Goal: Task Accomplishment & Management: Manage account settings

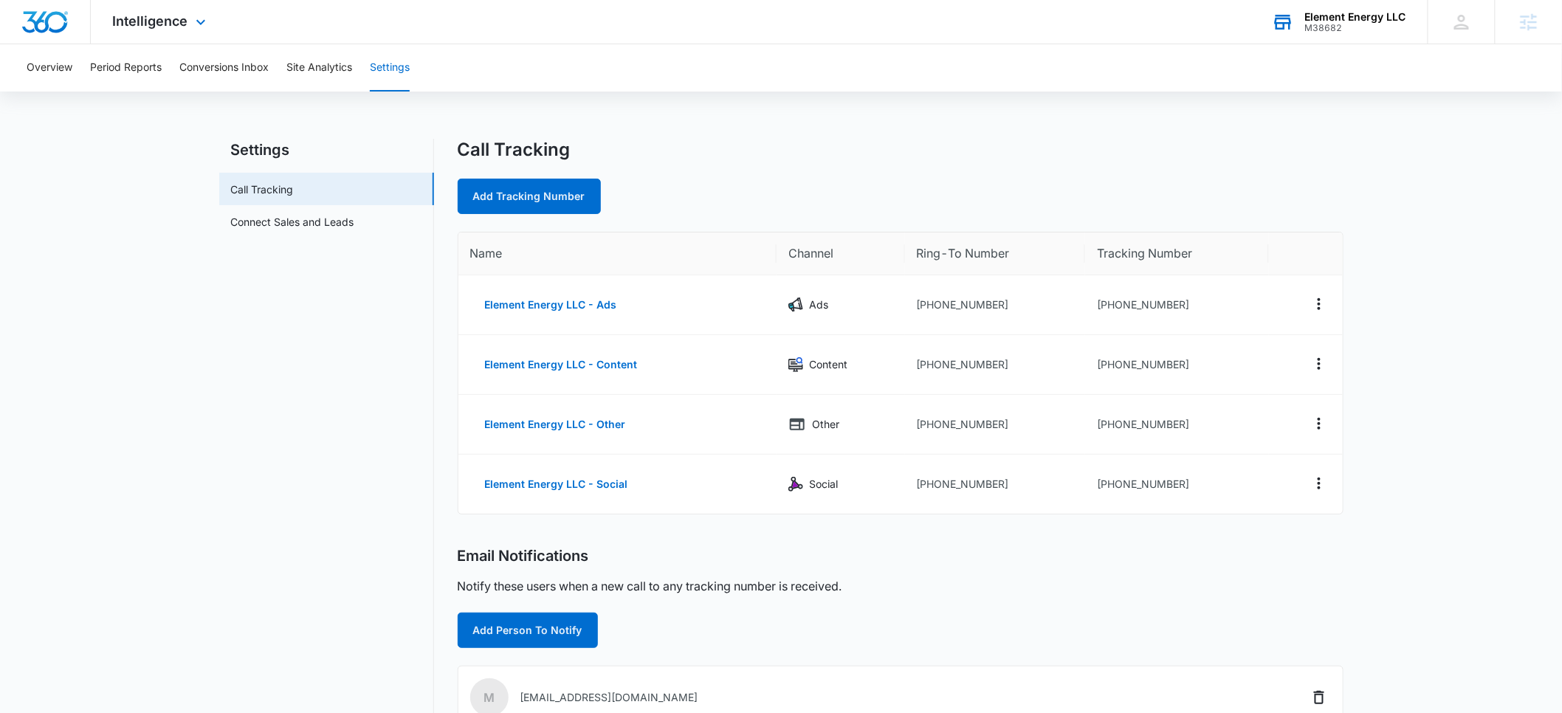
click at [1324, 20] on div "Element Energy LLC" at bounding box center [1355, 17] width 101 height 12
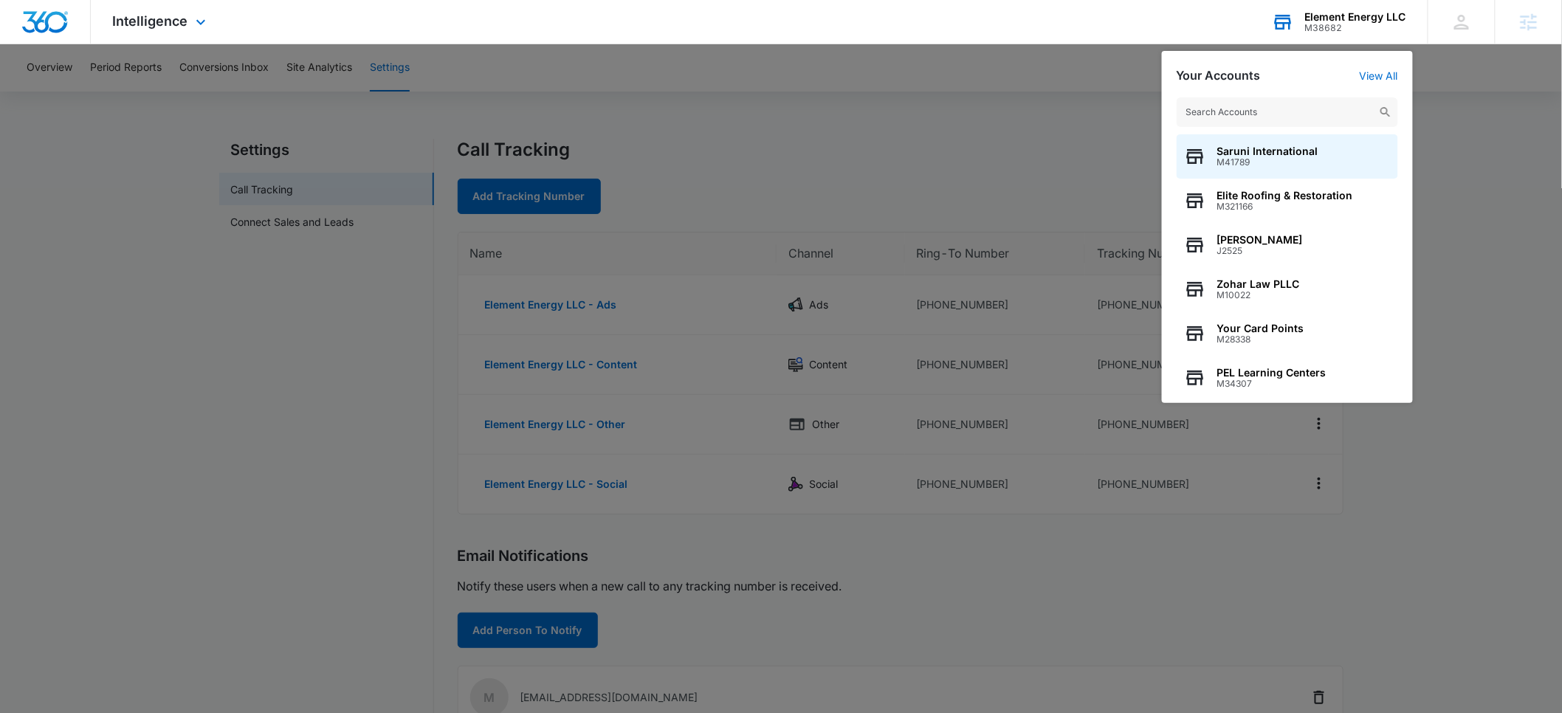
click at [1274, 110] on input "text" at bounding box center [1287, 112] width 221 height 30
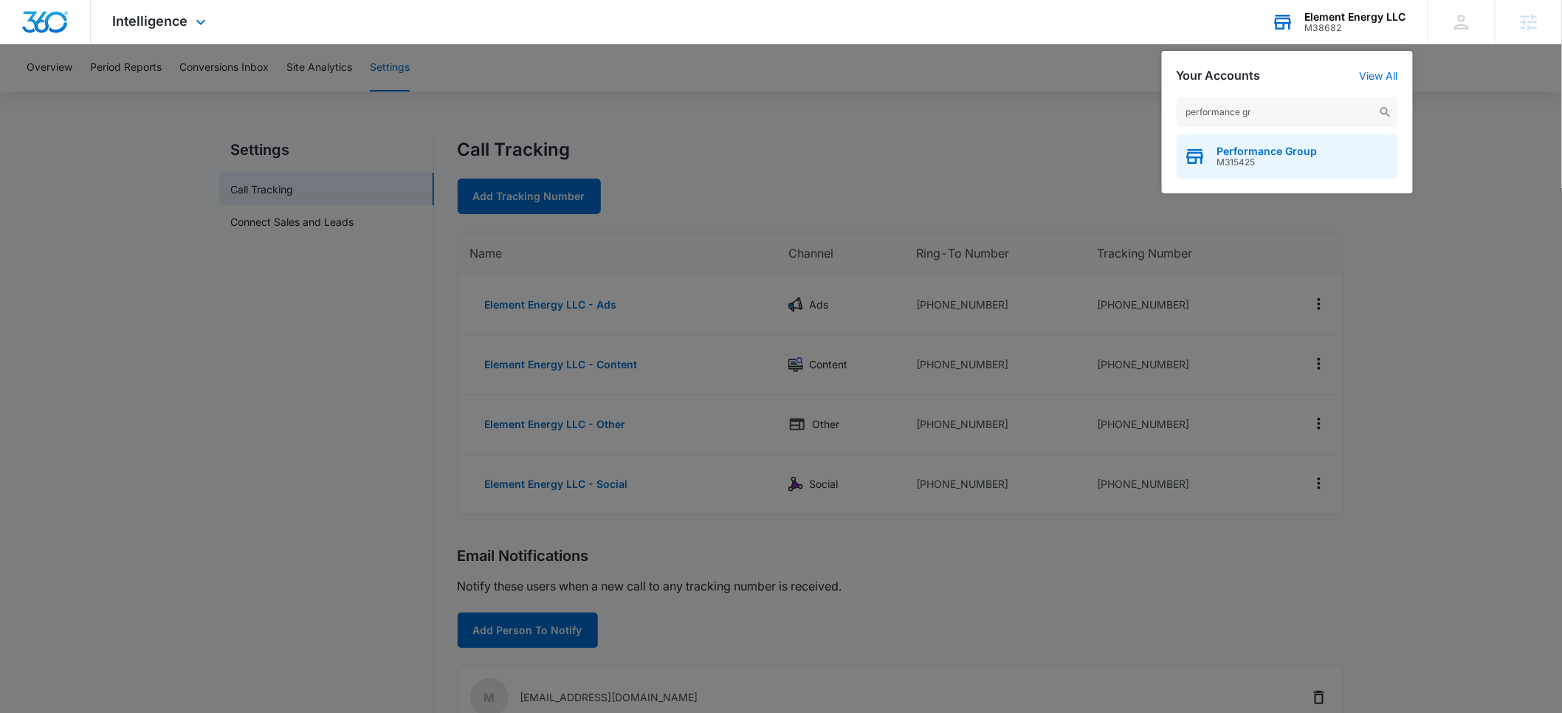
type input "performance gr"
click at [1265, 151] on span "Performance Group" at bounding box center [1267, 151] width 100 height 12
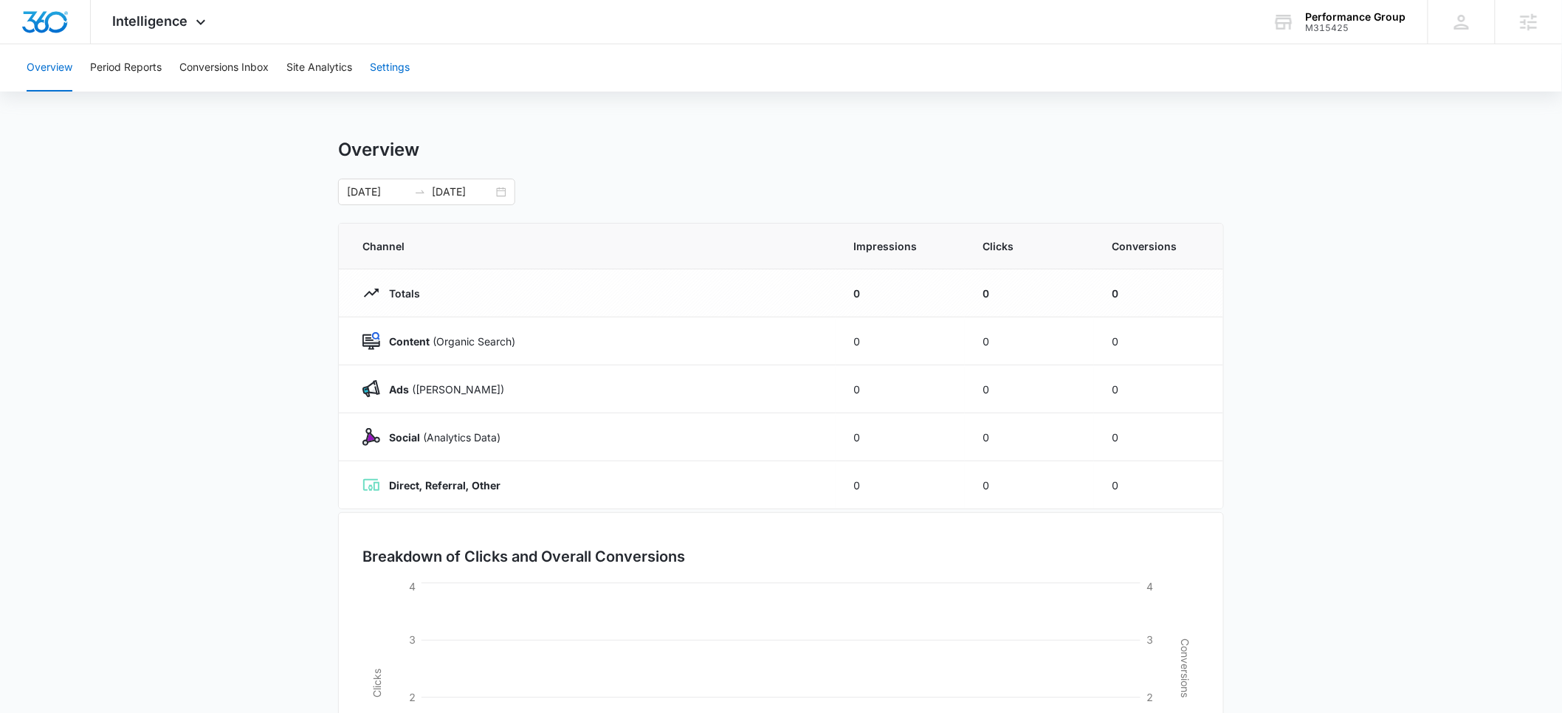
click at [404, 66] on button "Settings" at bounding box center [390, 67] width 40 height 47
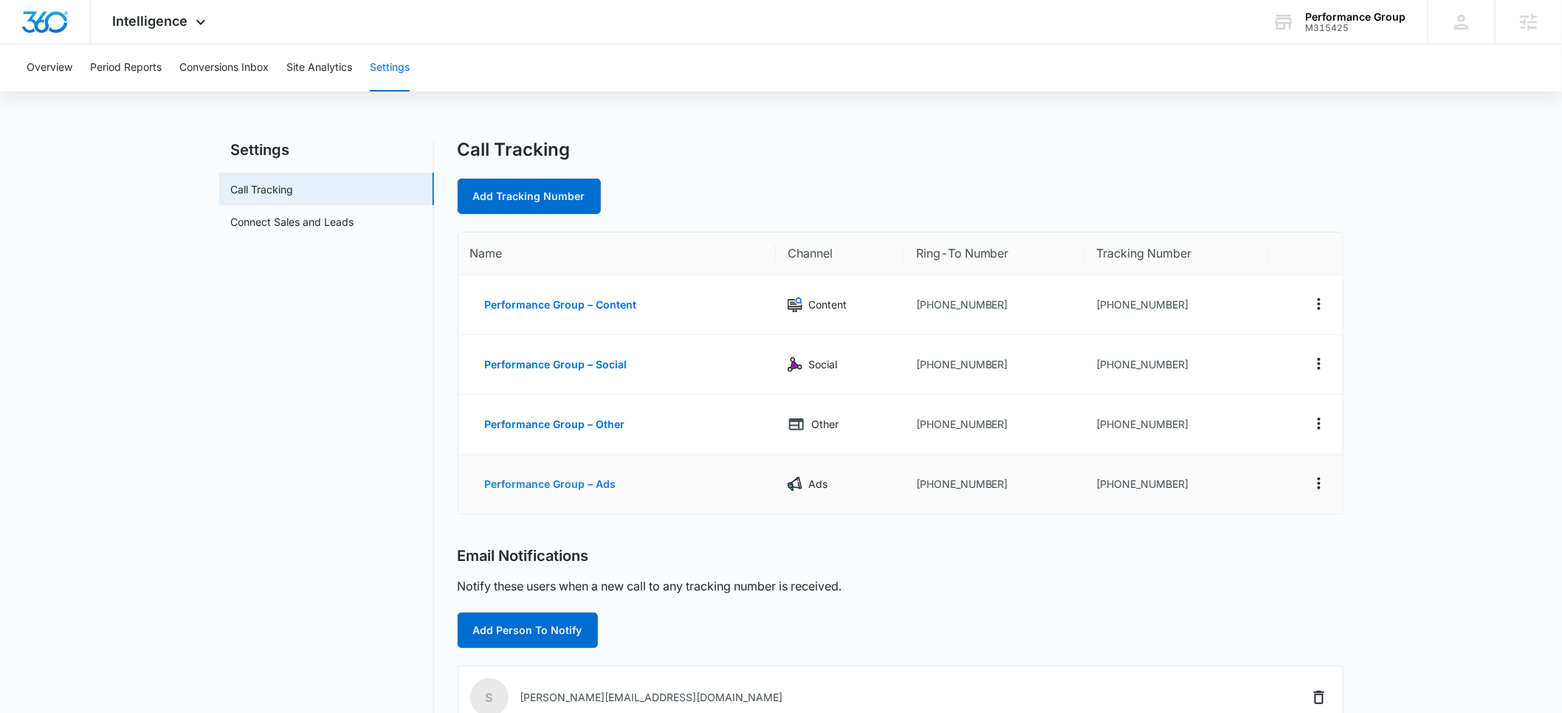
click at [589, 487] on button "Performance Group – Ads" at bounding box center [550, 484] width 161 height 35
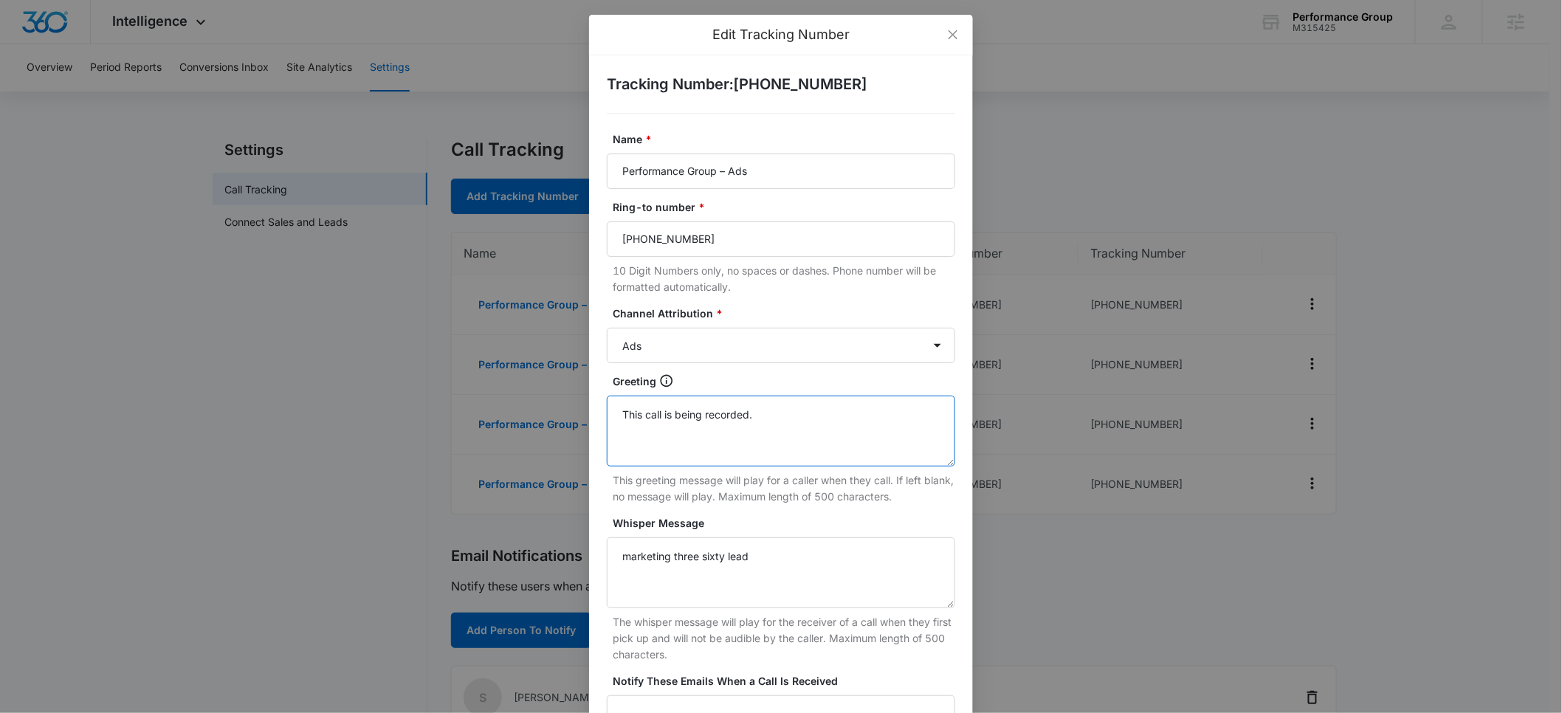
drag, startPoint x: 778, startPoint y: 412, endPoint x: 582, endPoint y: 412, distance: 196.4
click at [582, 412] on div "Edit Tracking Number Tracking Number : [PHONE_NUMBER] Name * Performance Group …" at bounding box center [781, 356] width 1562 height 713
click at [790, 306] on label "Channel Attribution *" at bounding box center [787, 314] width 348 height 16
click at [790, 328] on select "Ads Local Service Ads Content Social Other" at bounding box center [781, 345] width 348 height 35
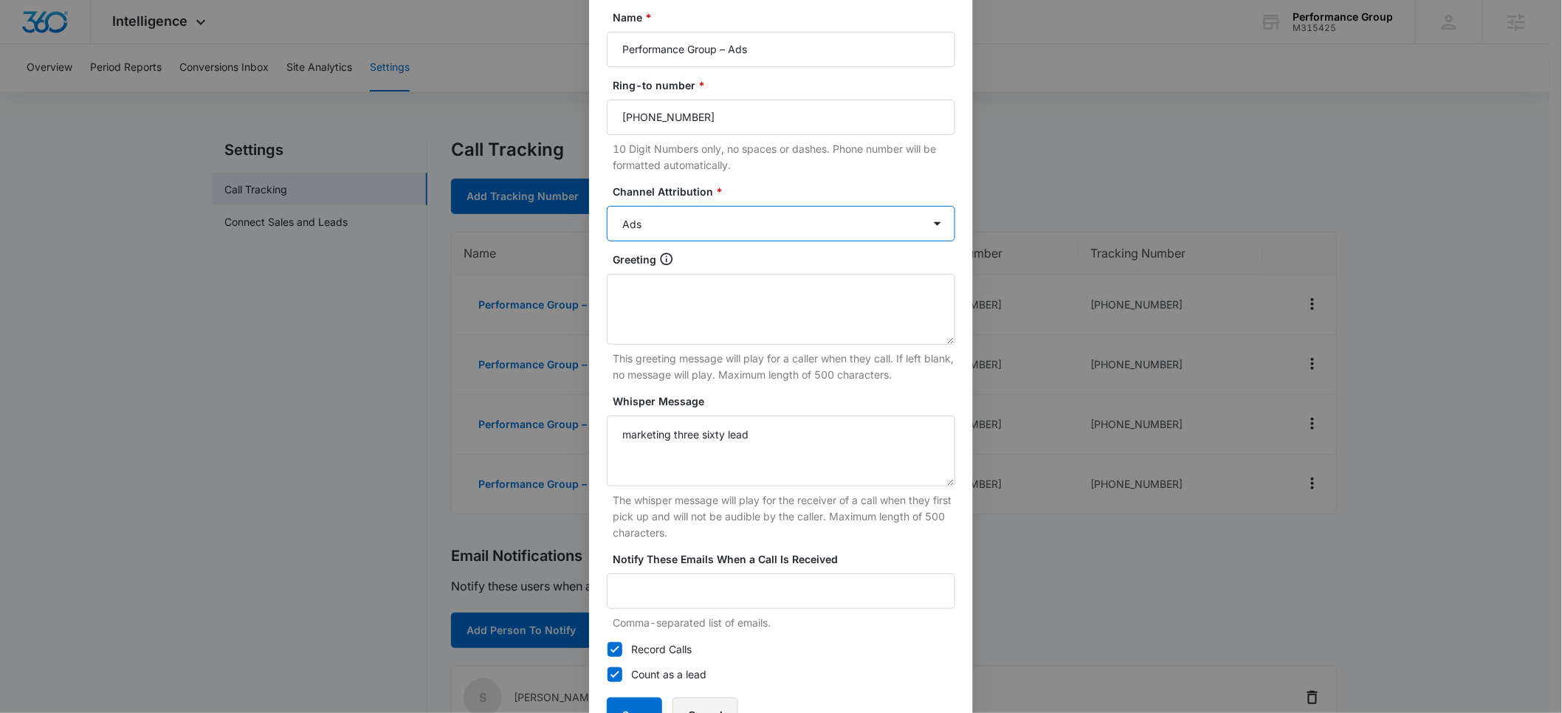
scroll to position [176, 0]
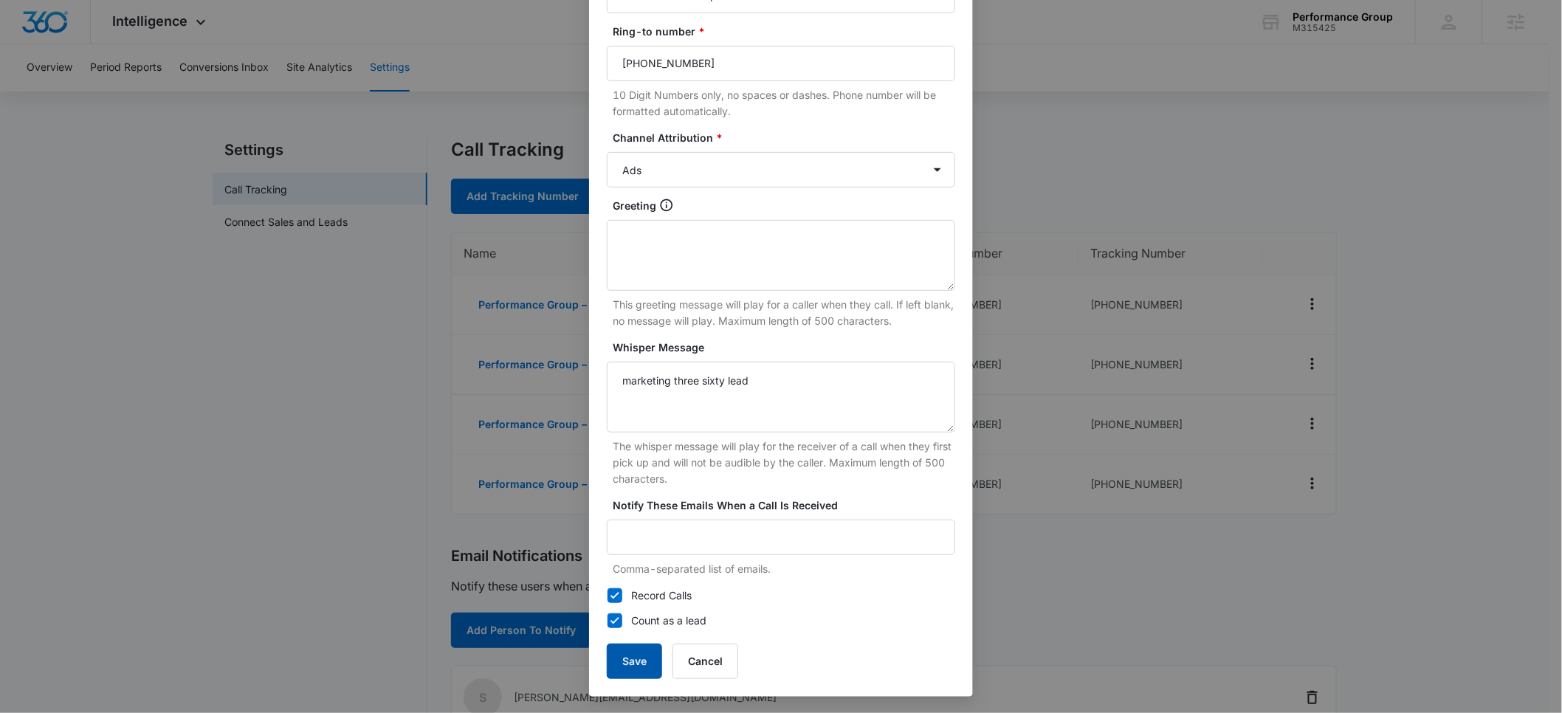
click at [639, 661] on button "Save" at bounding box center [634, 661] width 55 height 35
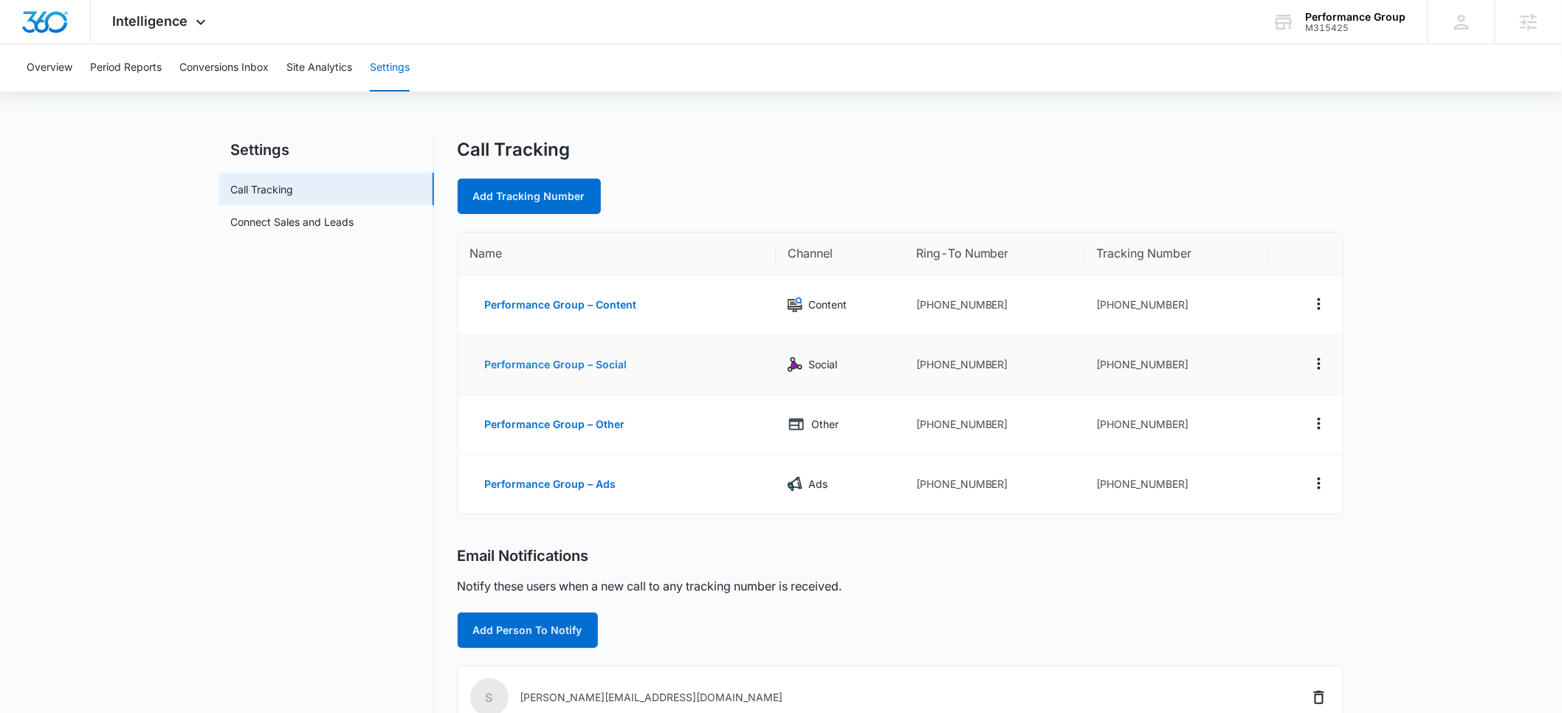
click at [580, 364] on button "Performance Group – Social" at bounding box center [556, 364] width 172 height 35
select select "SOCIAL"
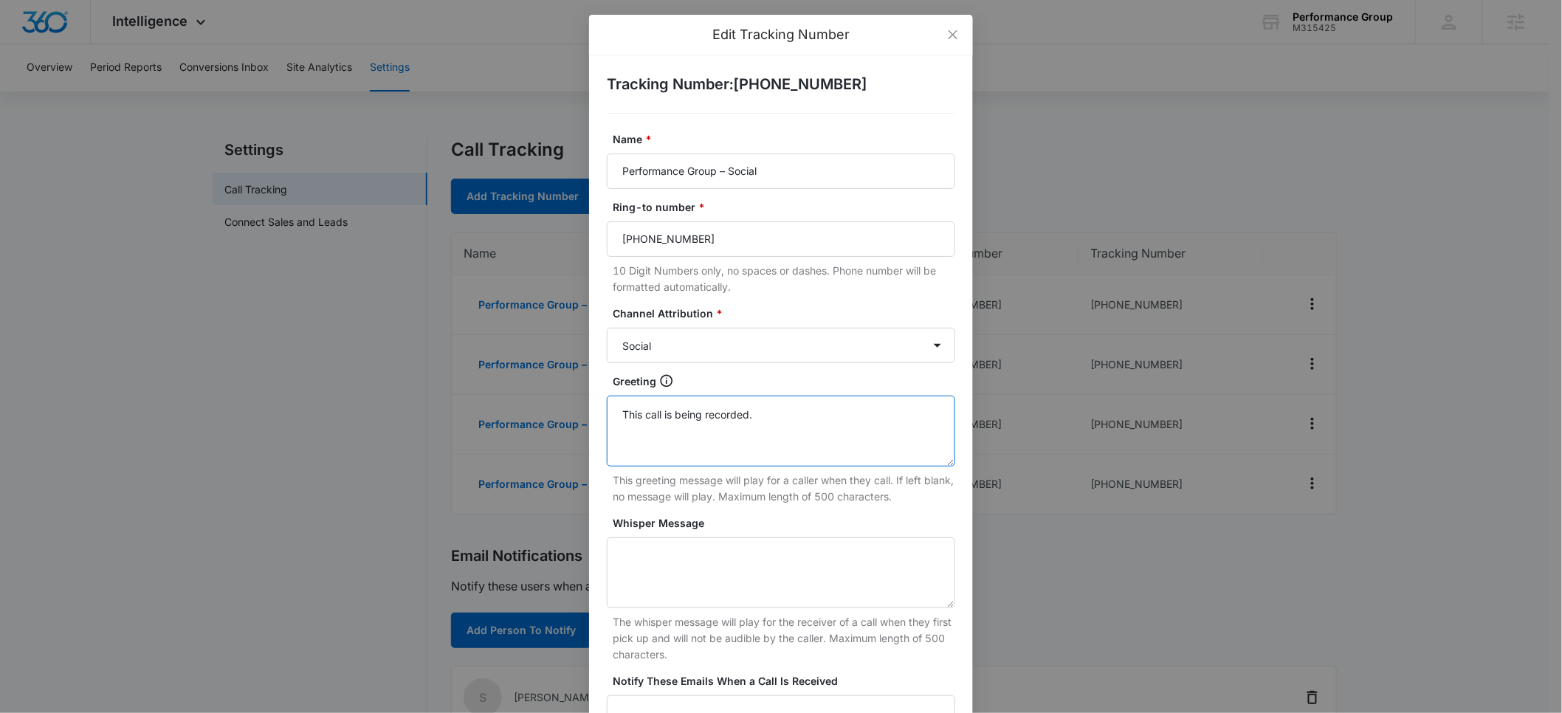
drag, startPoint x: 738, startPoint y: 414, endPoint x: 574, endPoint y: 413, distance: 163.2
click at [574, 413] on div "Edit Tracking Number Tracking Number : [PHONE_NUMBER] Name * Performance Group …" at bounding box center [781, 356] width 1562 height 713
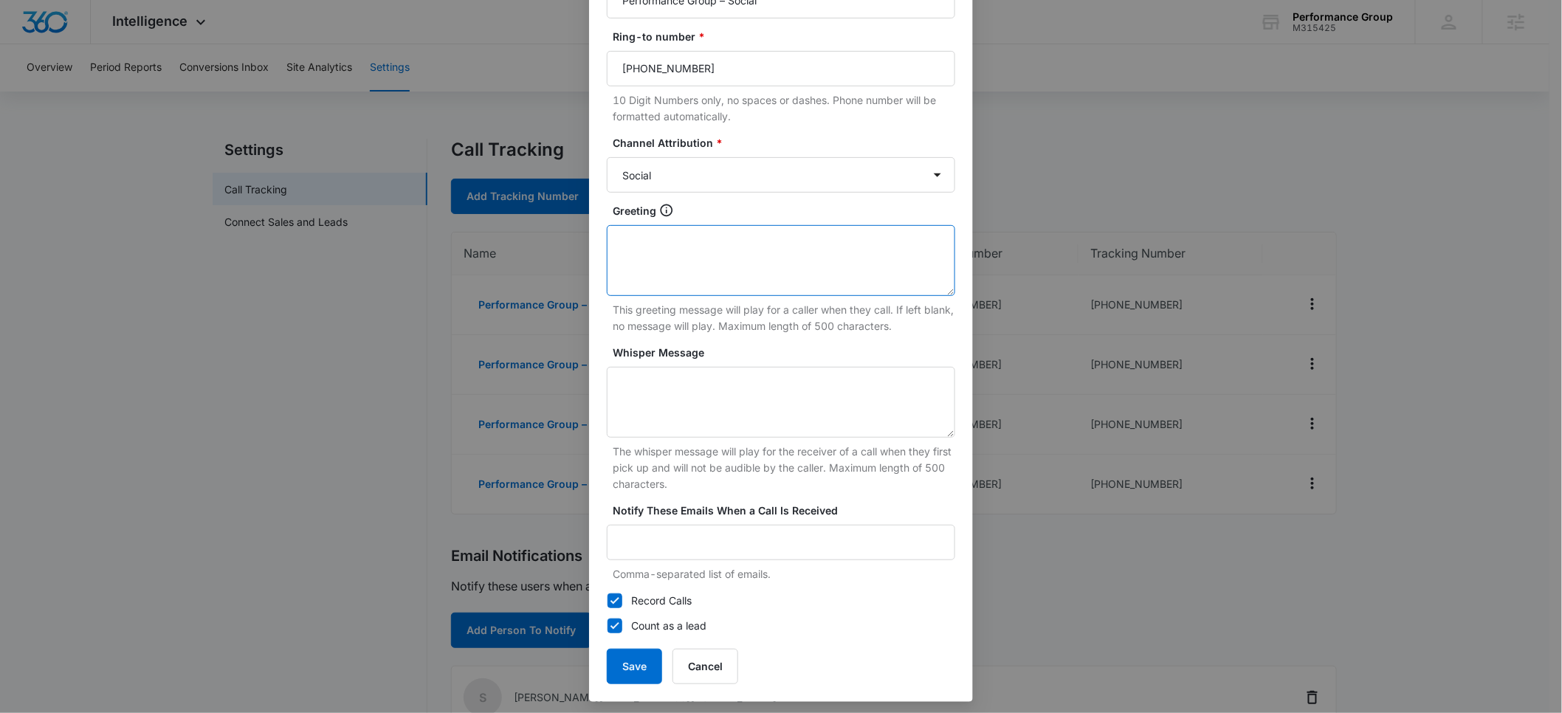
scroll to position [176, 0]
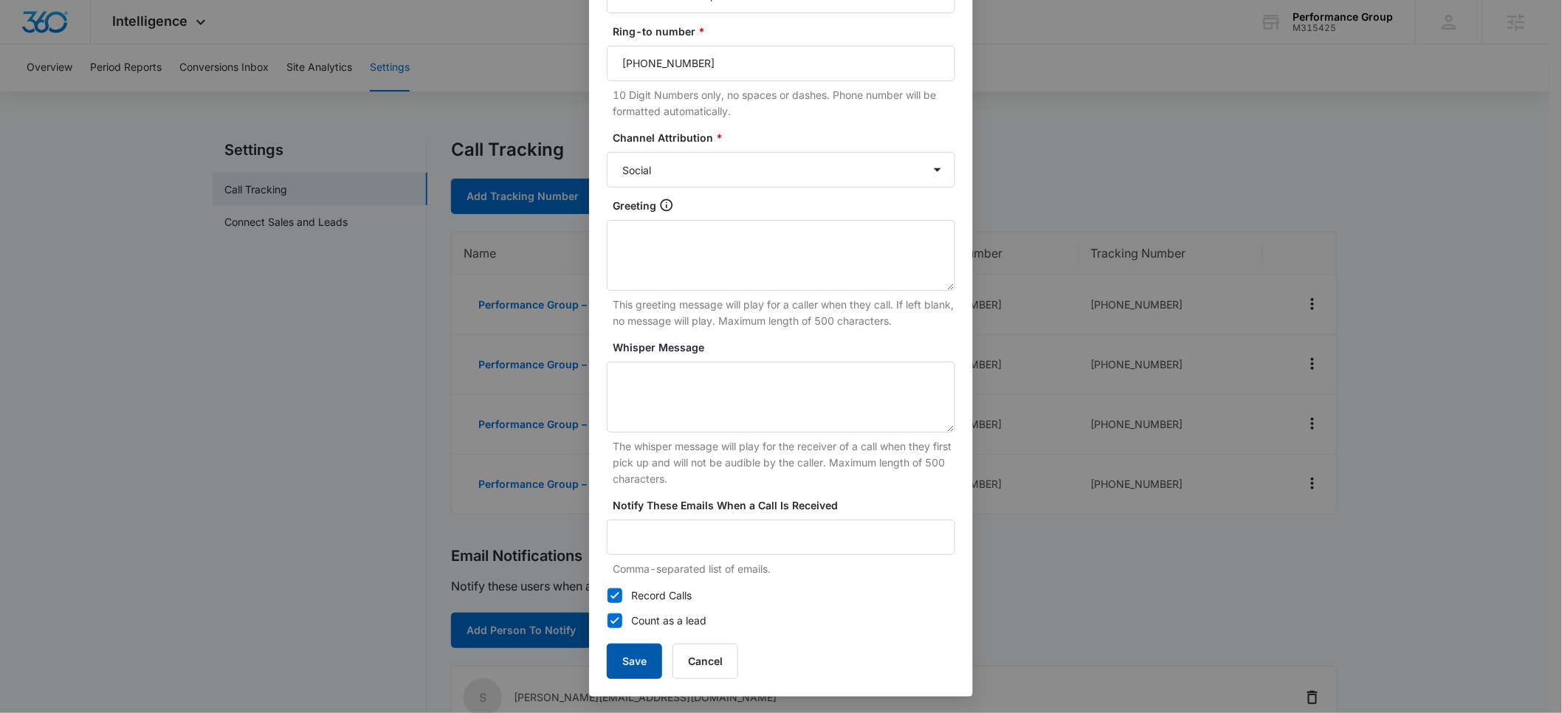
click at [629, 653] on button "Save" at bounding box center [634, 661] width 55 height 35
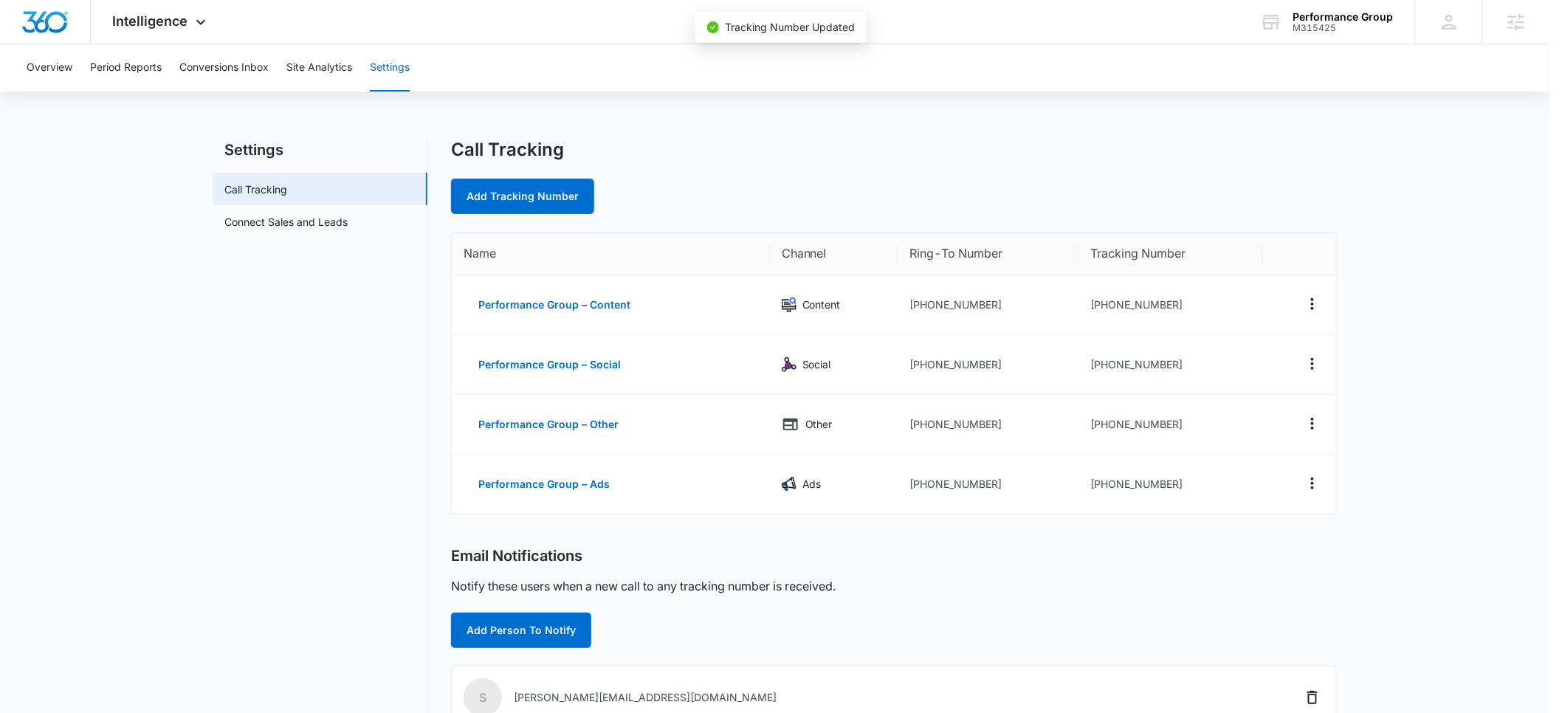
scroll to position [161, 0]
click at [546, 427] on button "Performance Group – Other" at bounding box center [555, 424] width 170 height 35
select select "OTHER"
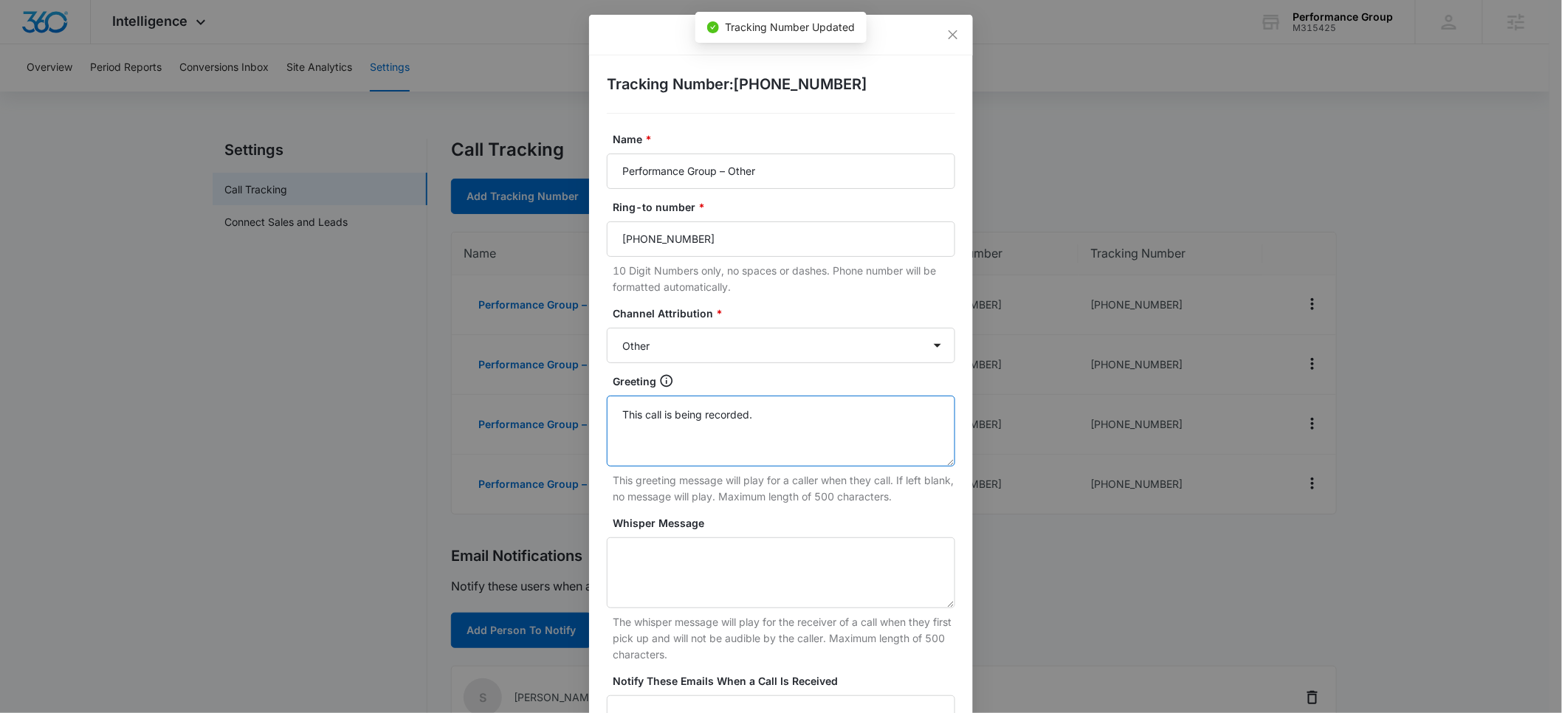
drag, startPoint x: 777, startPoint y: 413, endPoint x: 588, endPoint y: 415, distance: 189.0
click at [589, 415] on div "Tracking Number : [PHONE_NUMBER] Name * Performance Group – Other Ring-to numbe…" at bounding box center [781, 463] width 384 height 817
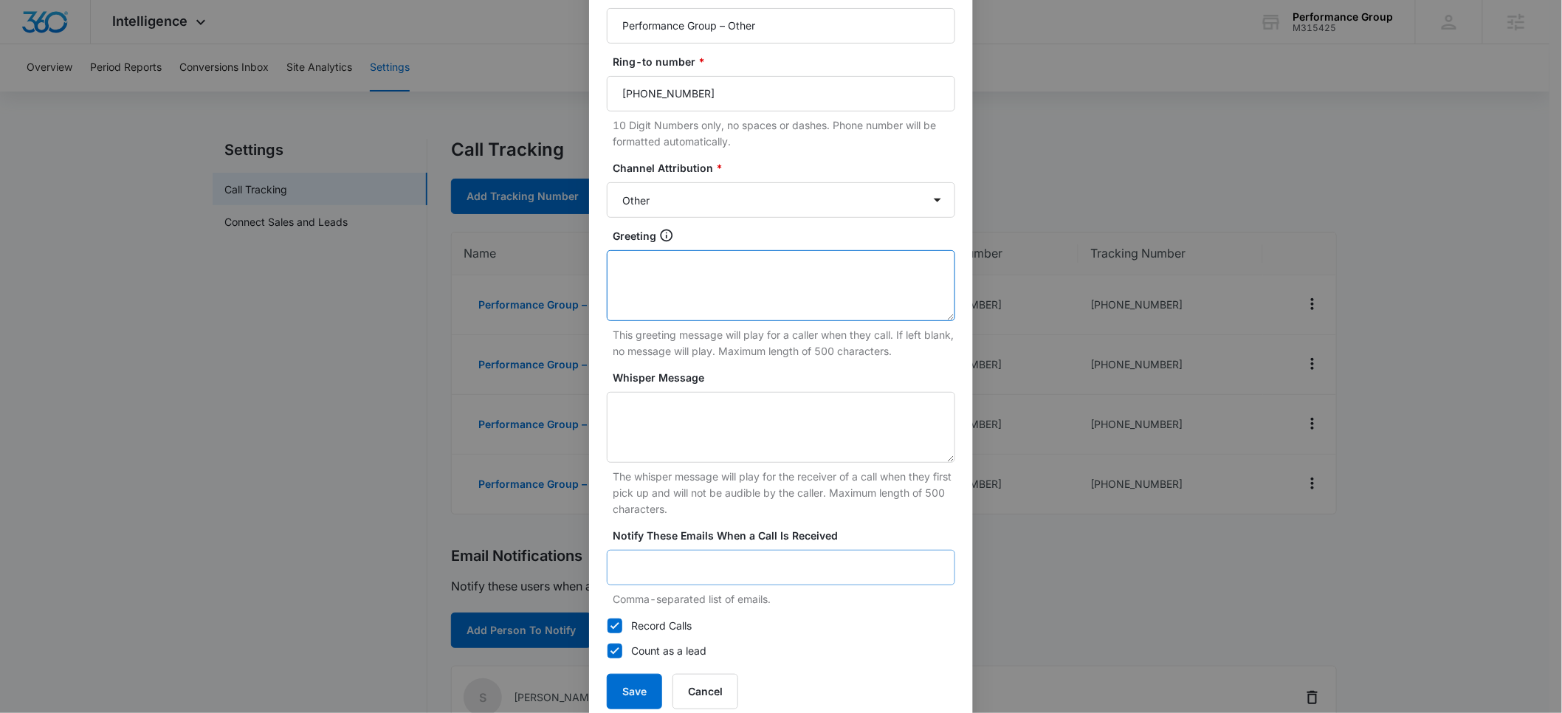
scroll to position [176, 0]
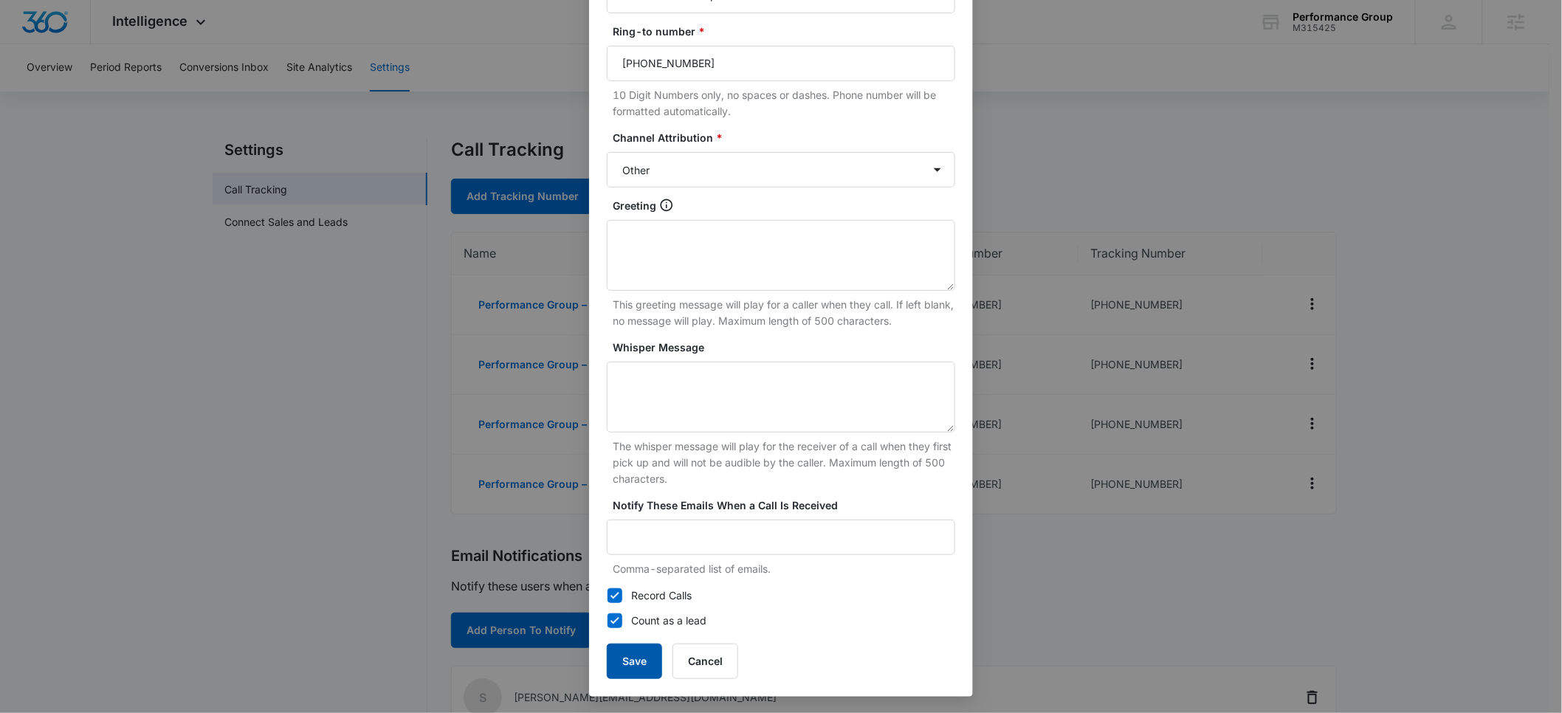
click at [630, 670] on button "Save" at bounding box center [634, 661] width 55 height 35
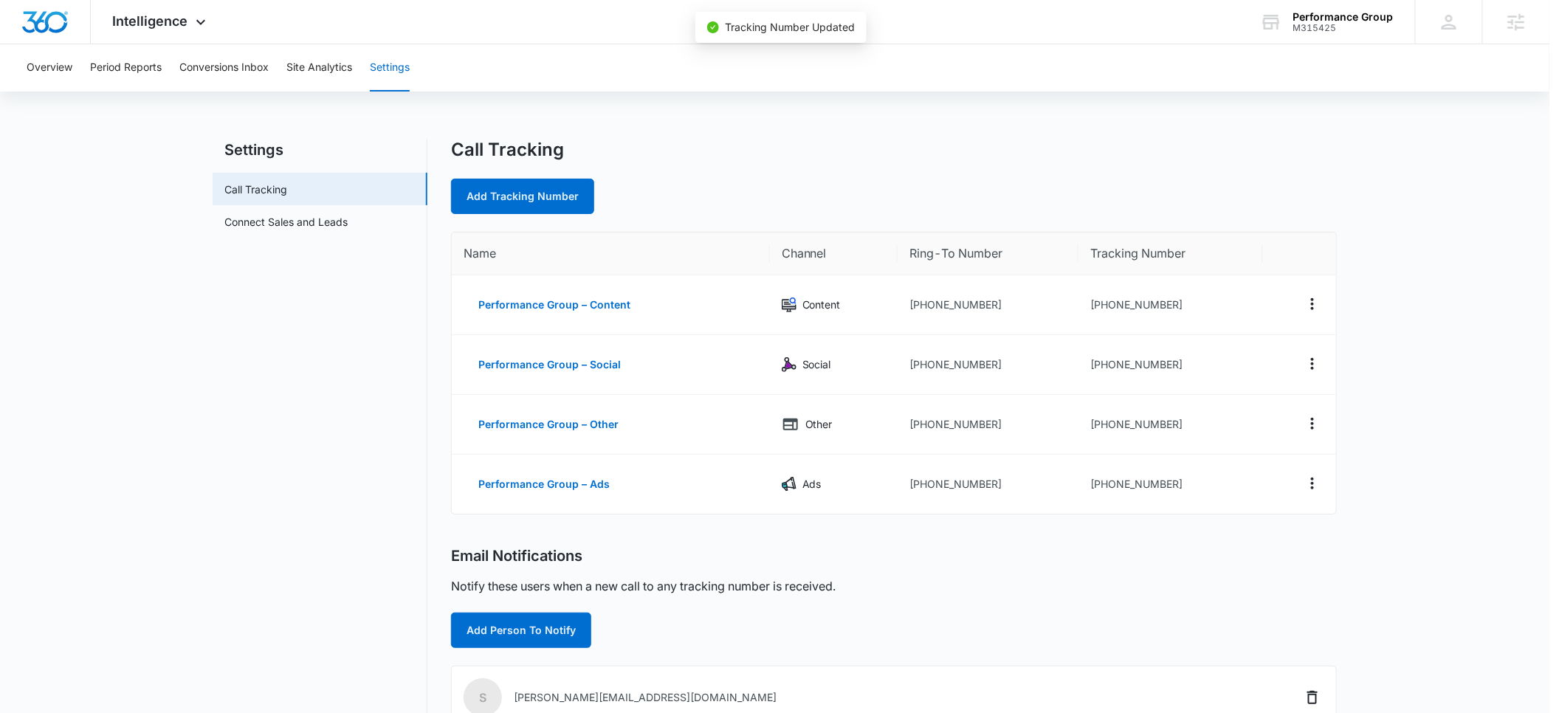
scroll to position [161, 0]
click at [551, 487] on button "Performance Group – Ads" at bounding box center [550, 484] width 161 height 35
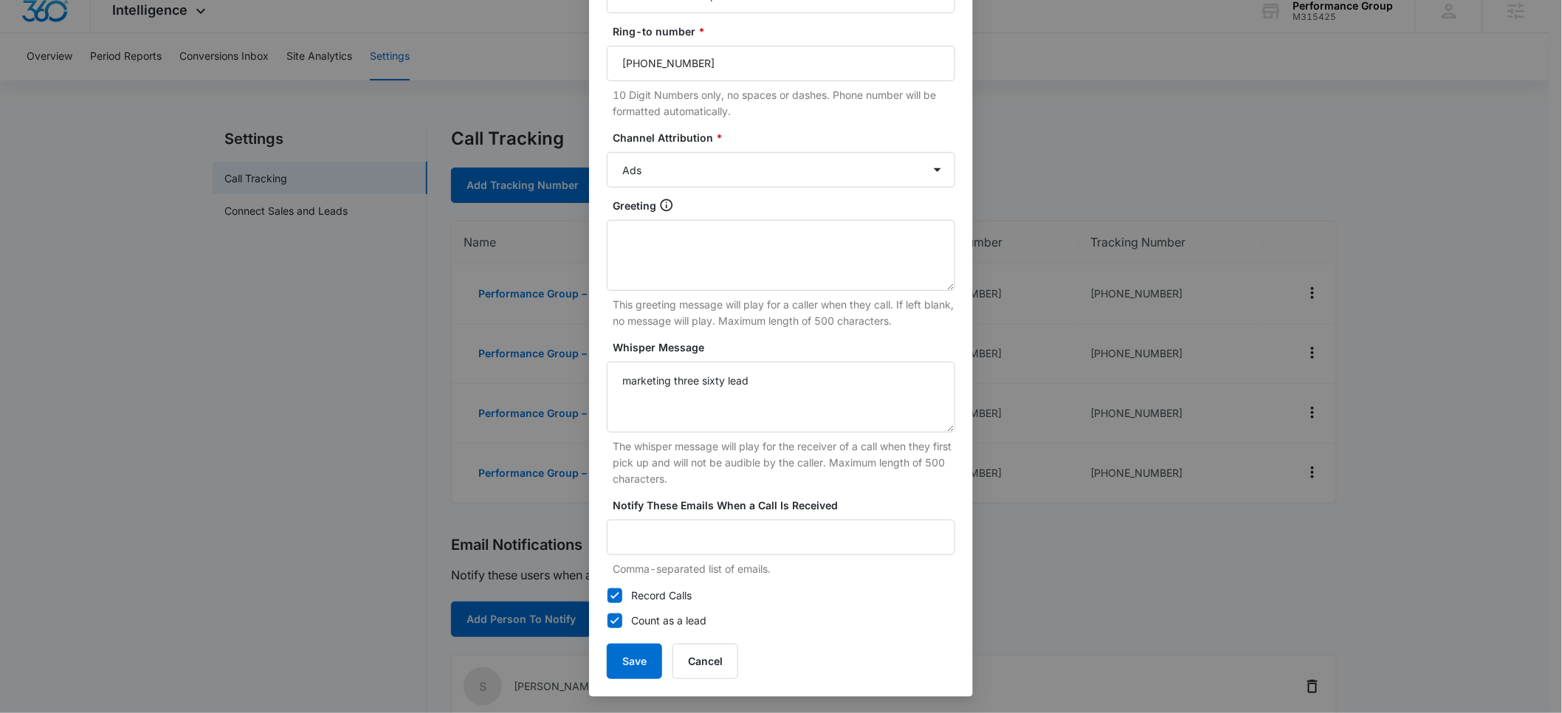
scroll to position [26, 0]
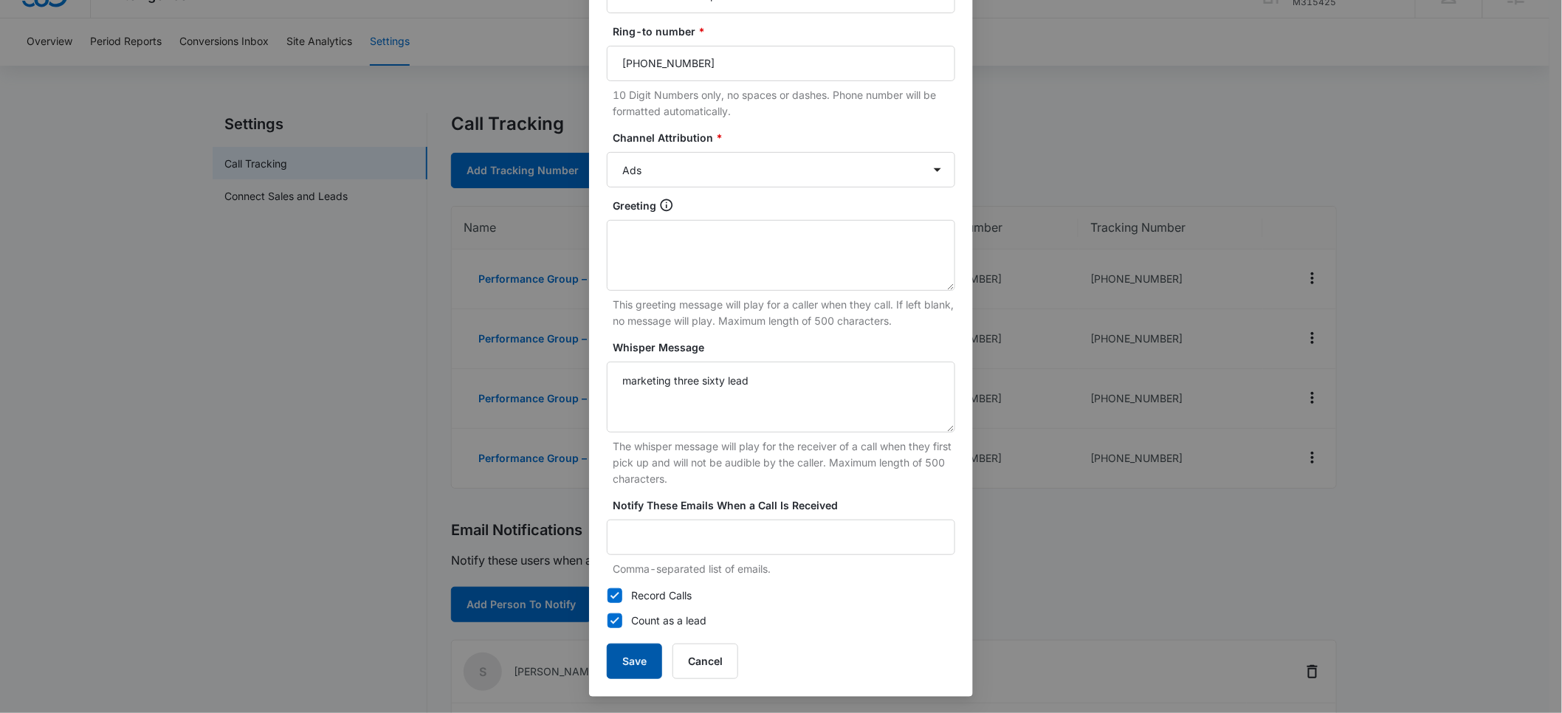
click at [627, 659] on button "Save" at bounding box center [634, 661] width 55 height 35
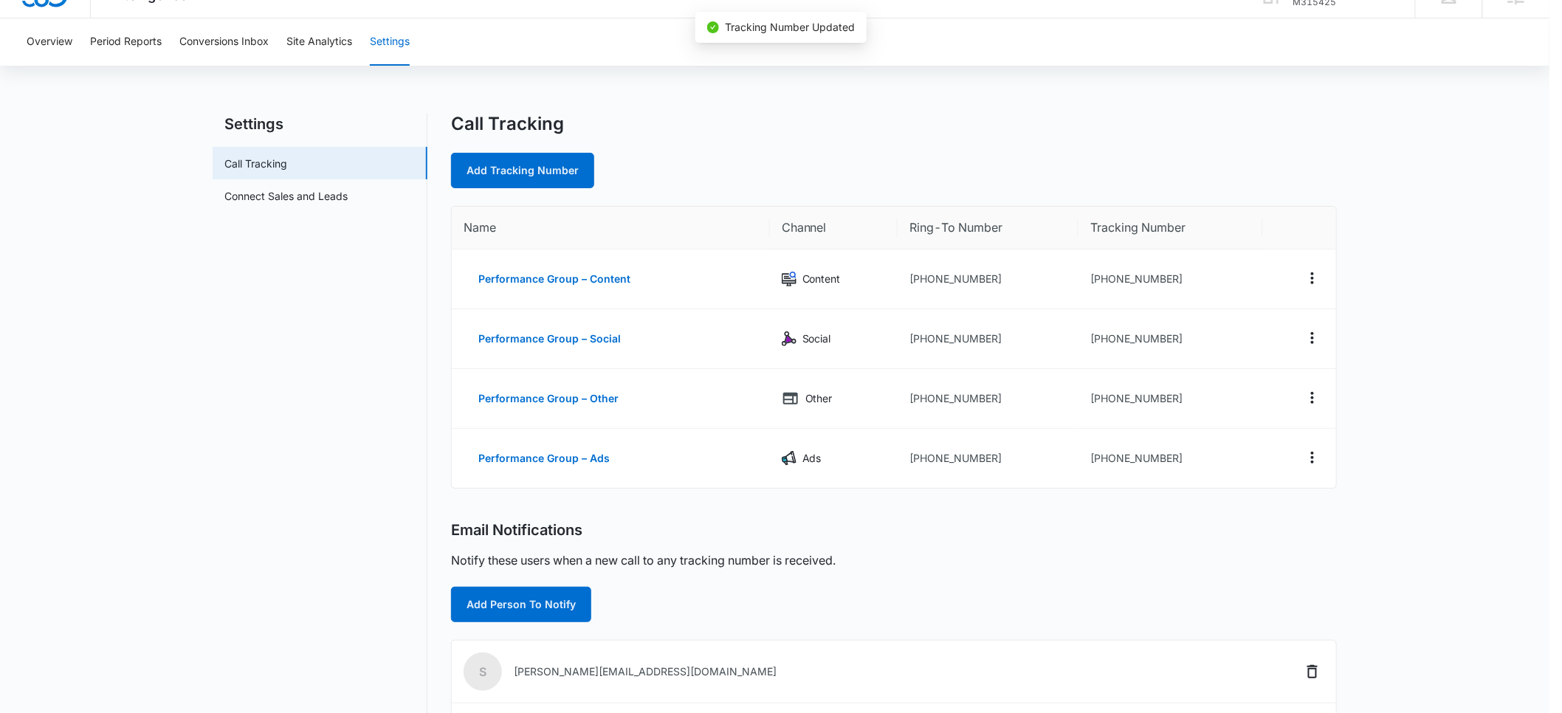
scroll to position [161, 0]
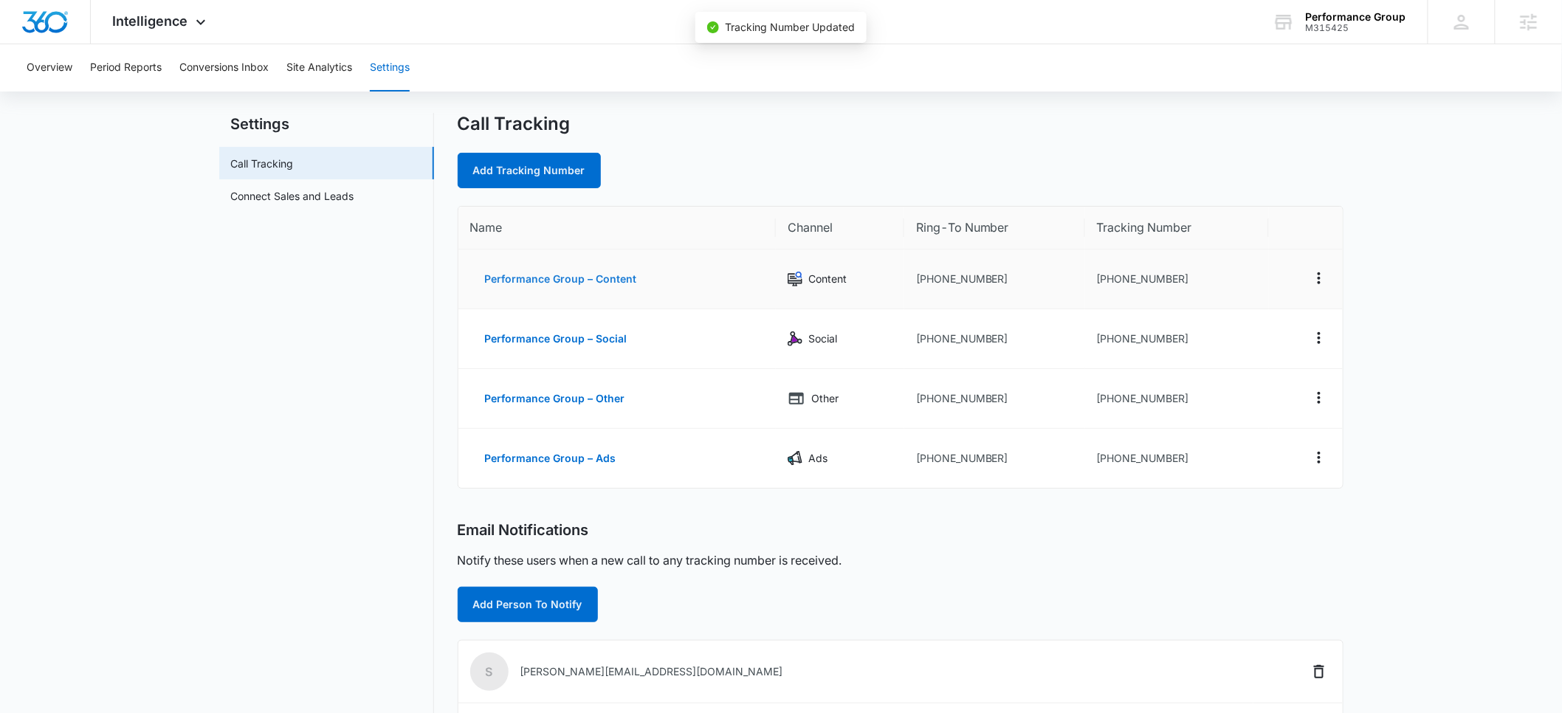
click at [552, 281] on button "Performance Group – Content" at bounding box center [561, 278] width 182 height 35
select select "CONTENT"
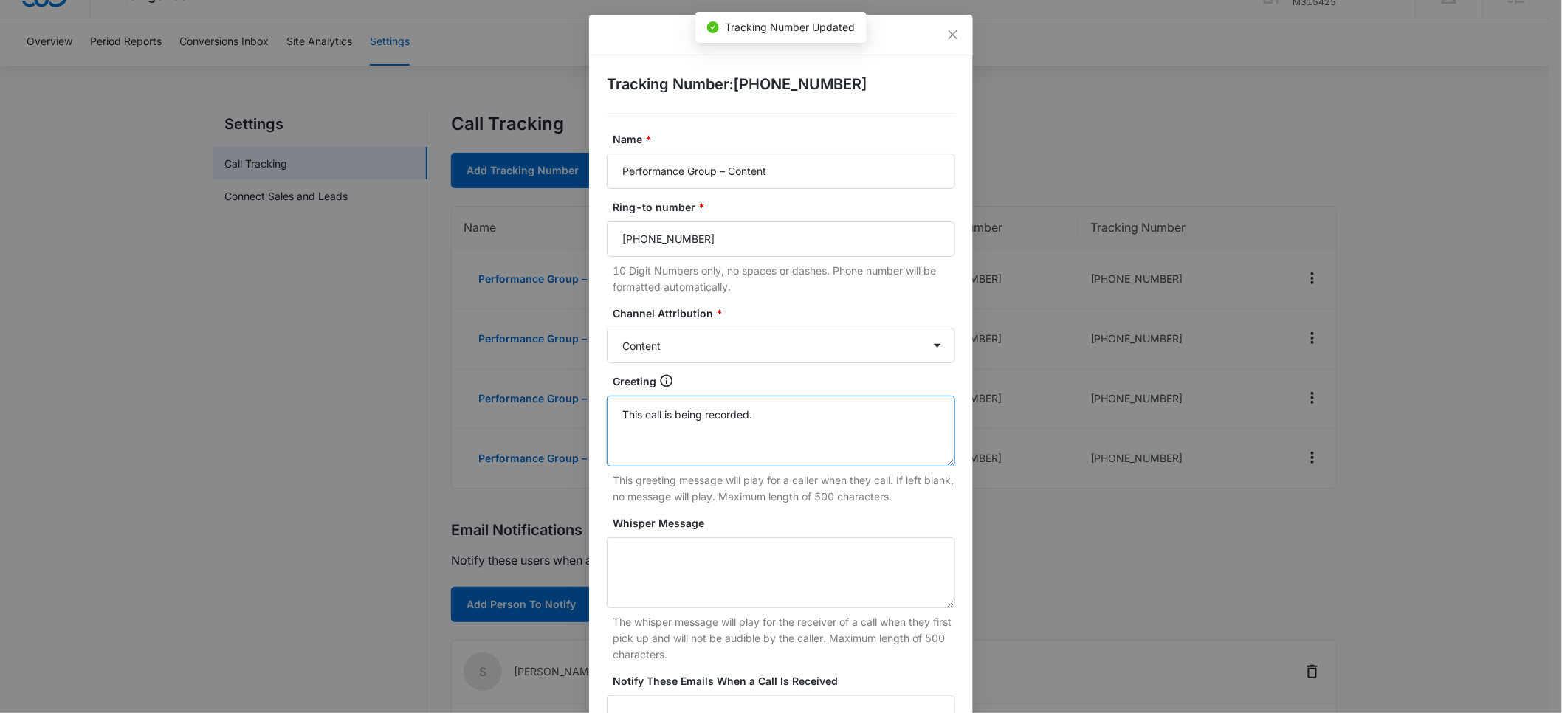
drag, startPoint x: 772, startPoint y: 413, endPoint x: 572, endPoint y: 413, distance: 200.1
click at [572, 413] on div "Edit Tracking Number Tracking Number : [PHONE_NUMBER] Name * Performance Group …" at bounding box center [781, 356] width 1562 height 713
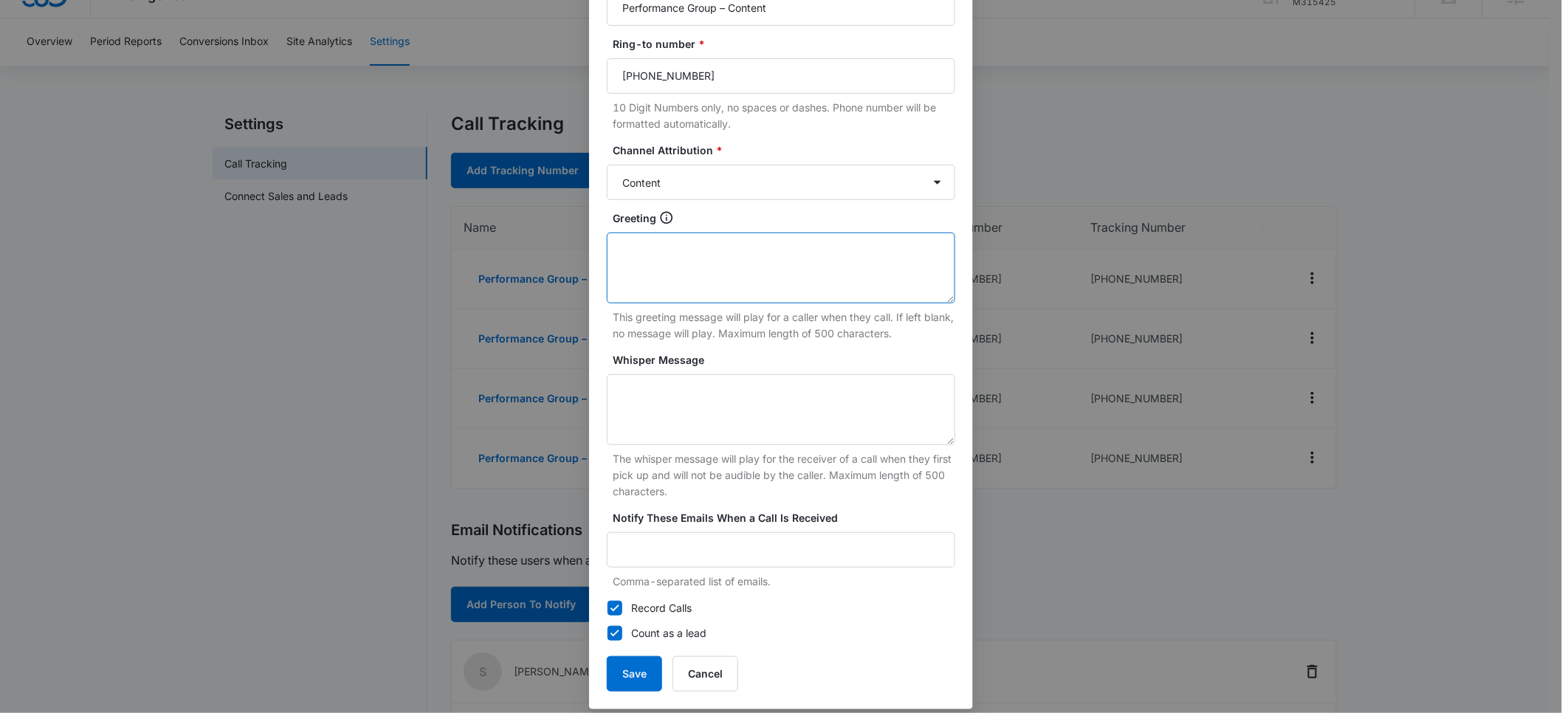
scroll to position [176, 0]
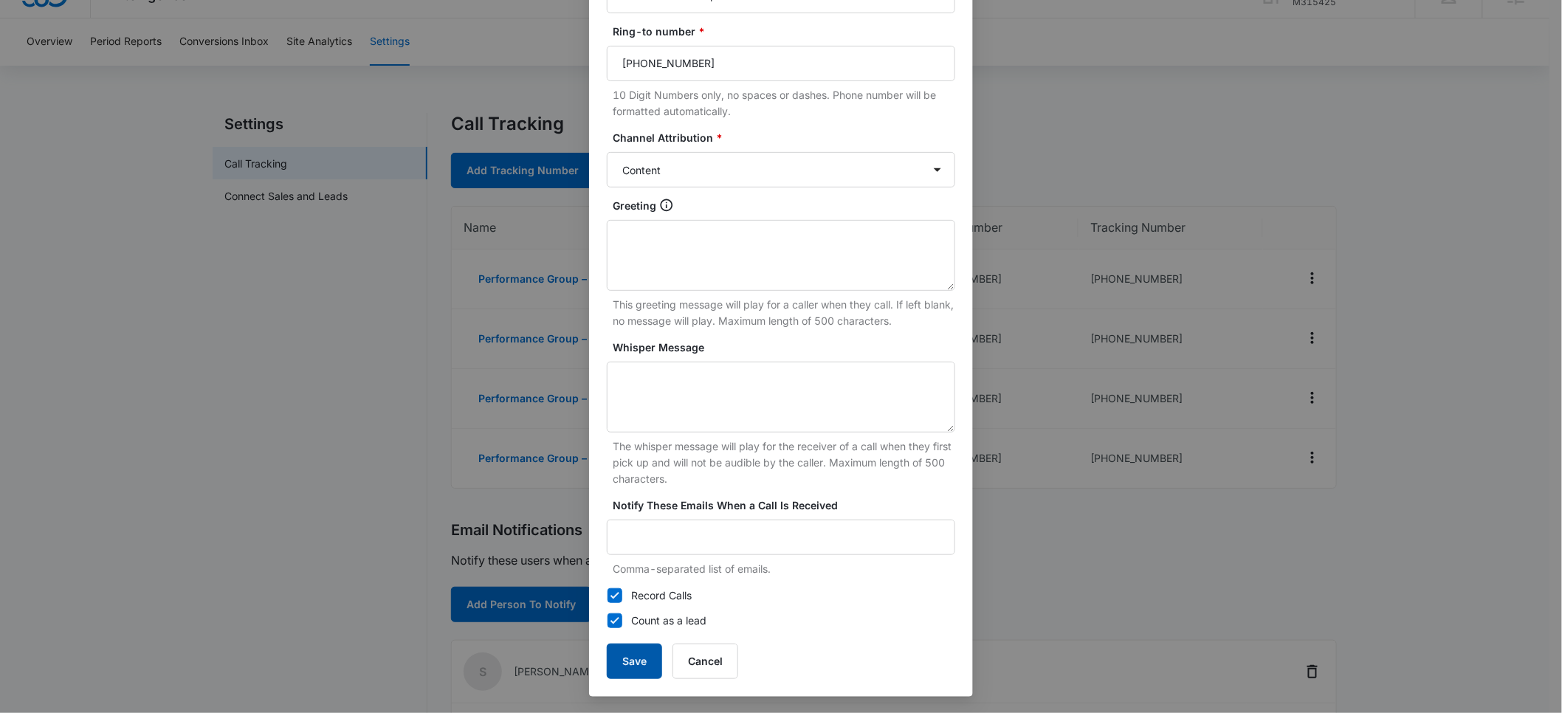
click at [632, 661] on button "Save" at bounding box center [634, 661] width 55 height 35
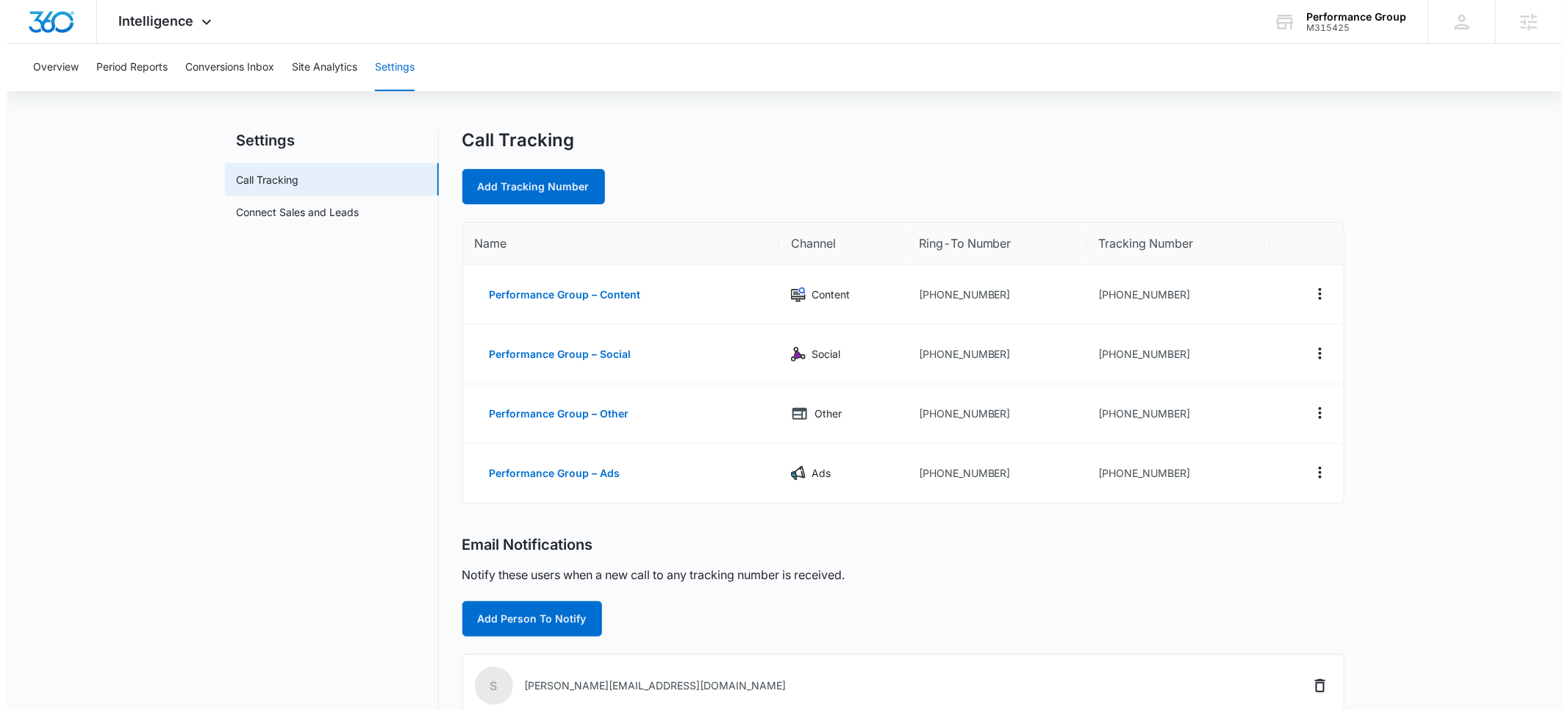
scroll to position [0, 0]
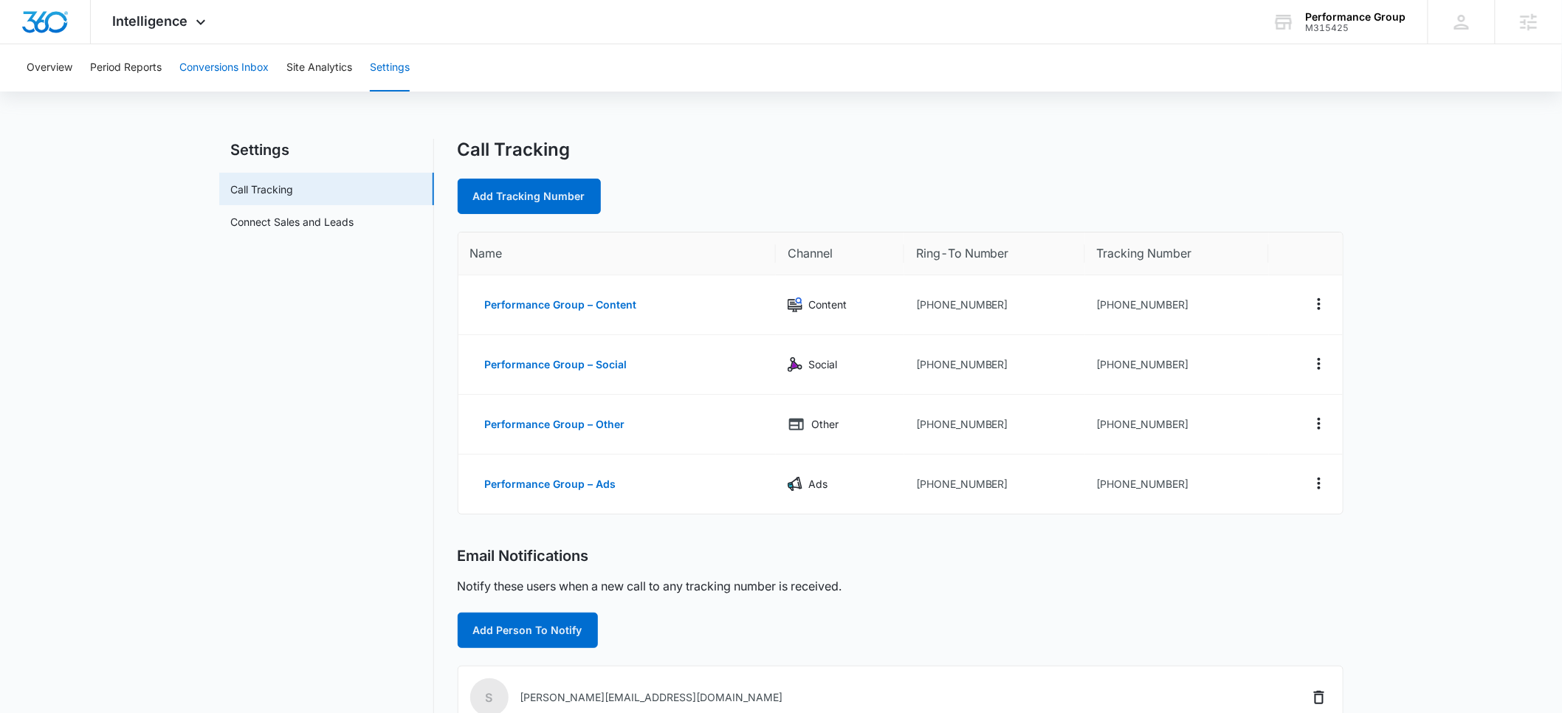
click at [219, 60] on button "Conversions Inbox" at bounding box center [223, 67] width 89 height 47
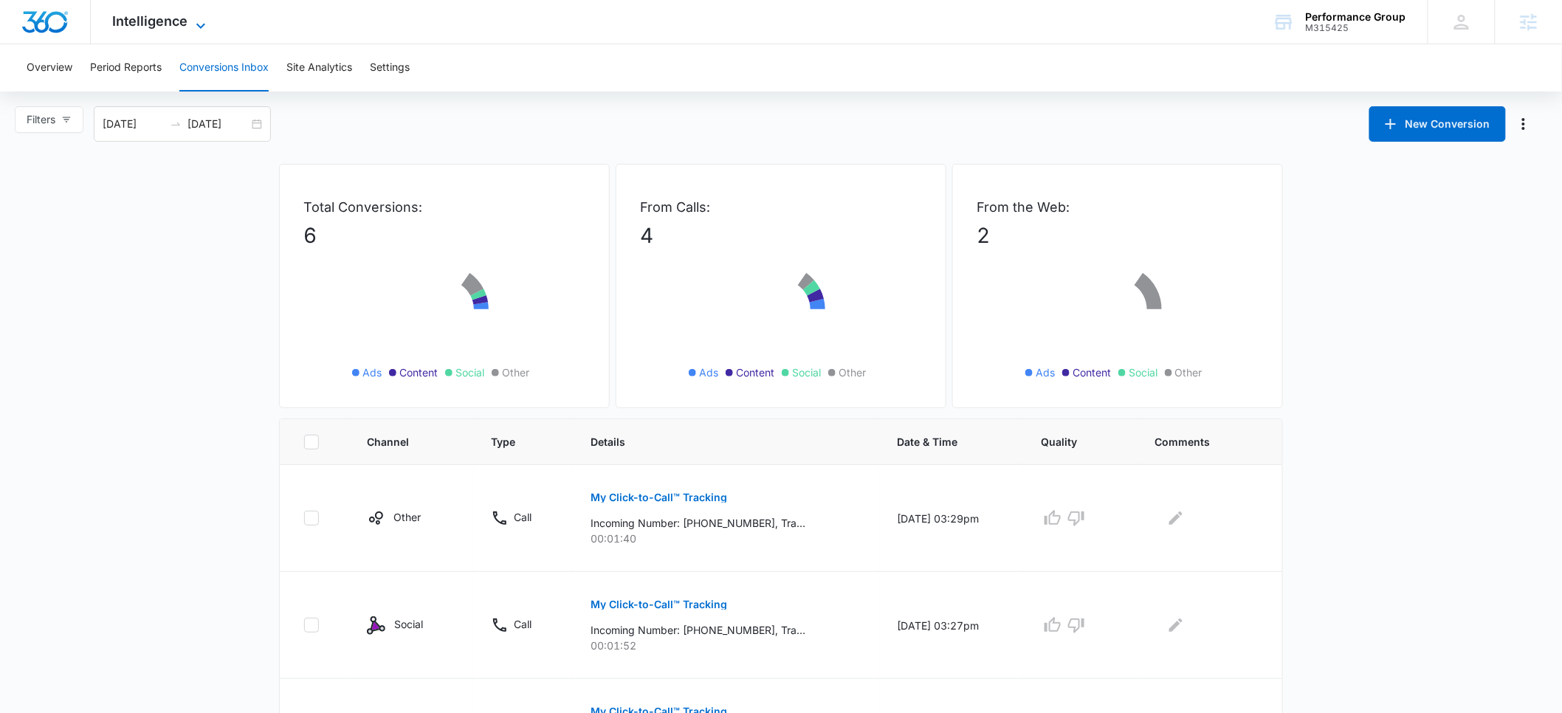
click at [172, 18] on span "Intelligence" at bounding box center [150, 21] width 75 height 16
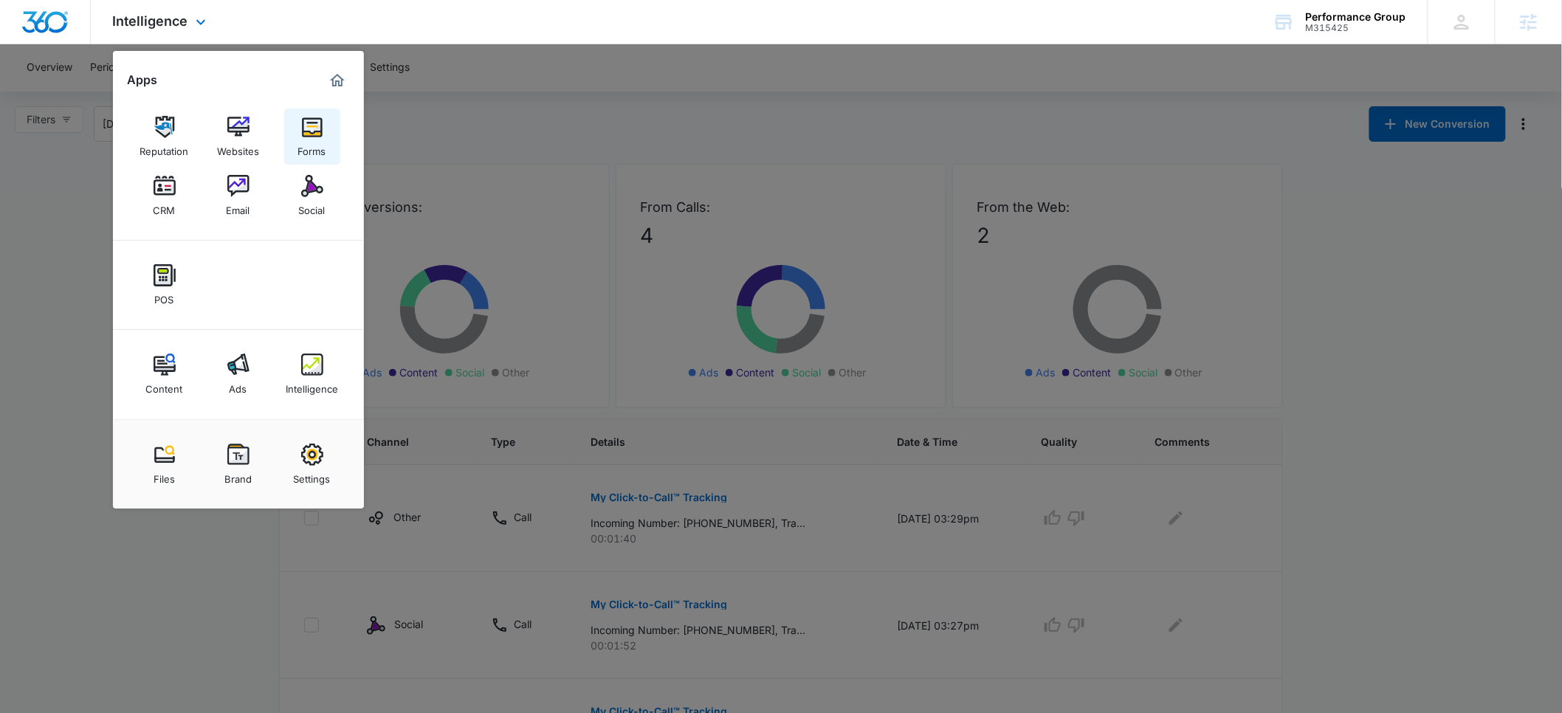
click at [306, 131] on img at bounding box center [312, 127] width 22 height 22
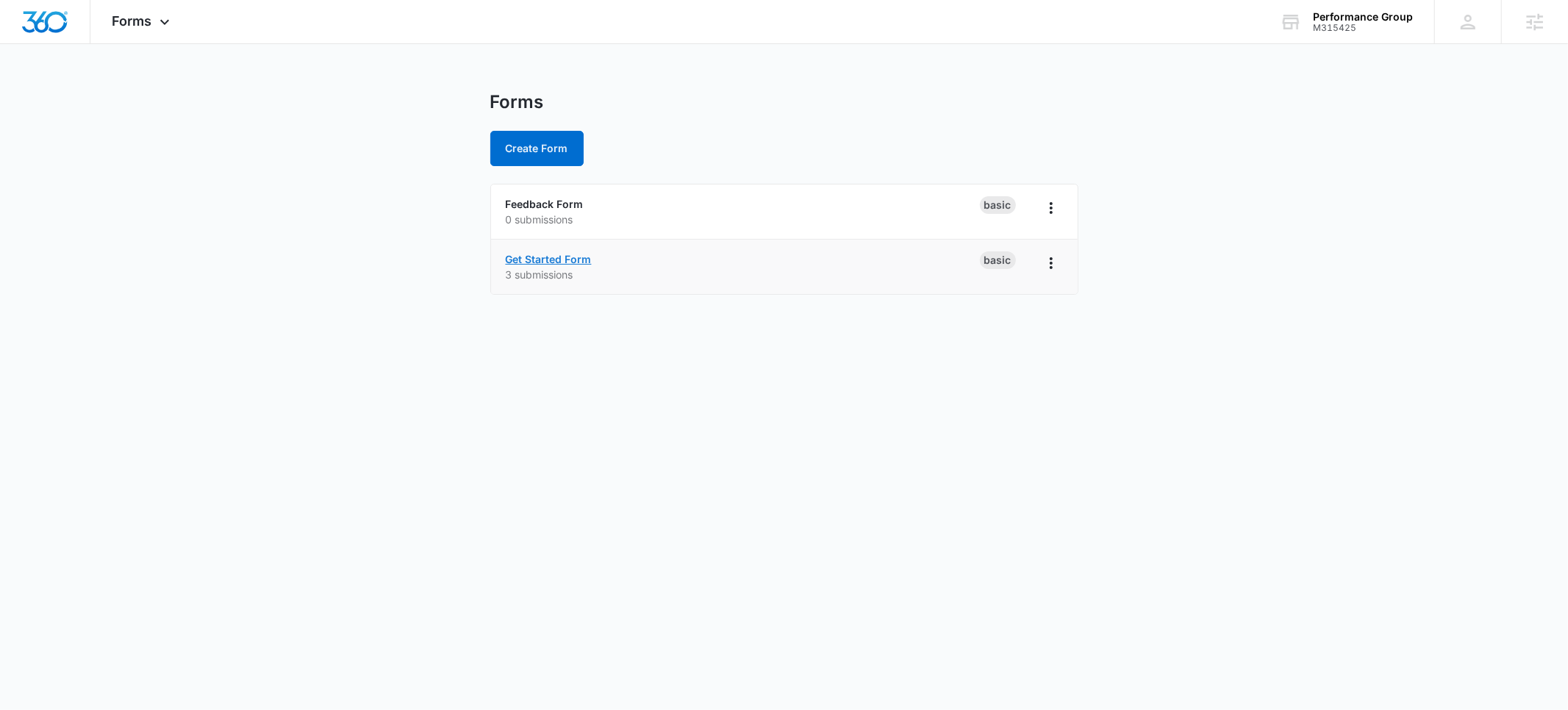
click at [538, 261] on link "Get Started Form" at bounding box center [549, 259] width 86 height 13
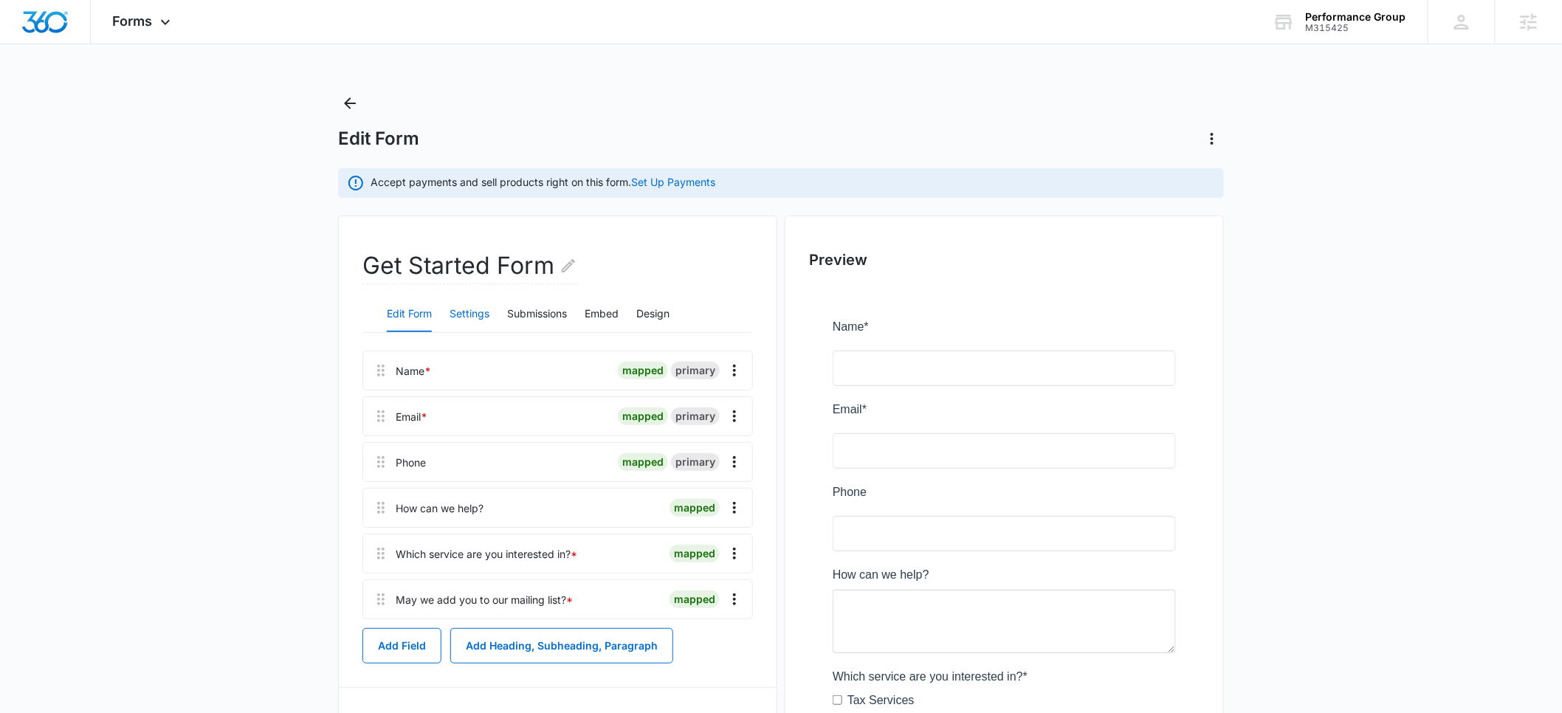
click at [477, 309] on button "Settings" at bounding box center [470, 314] width 40 height 35
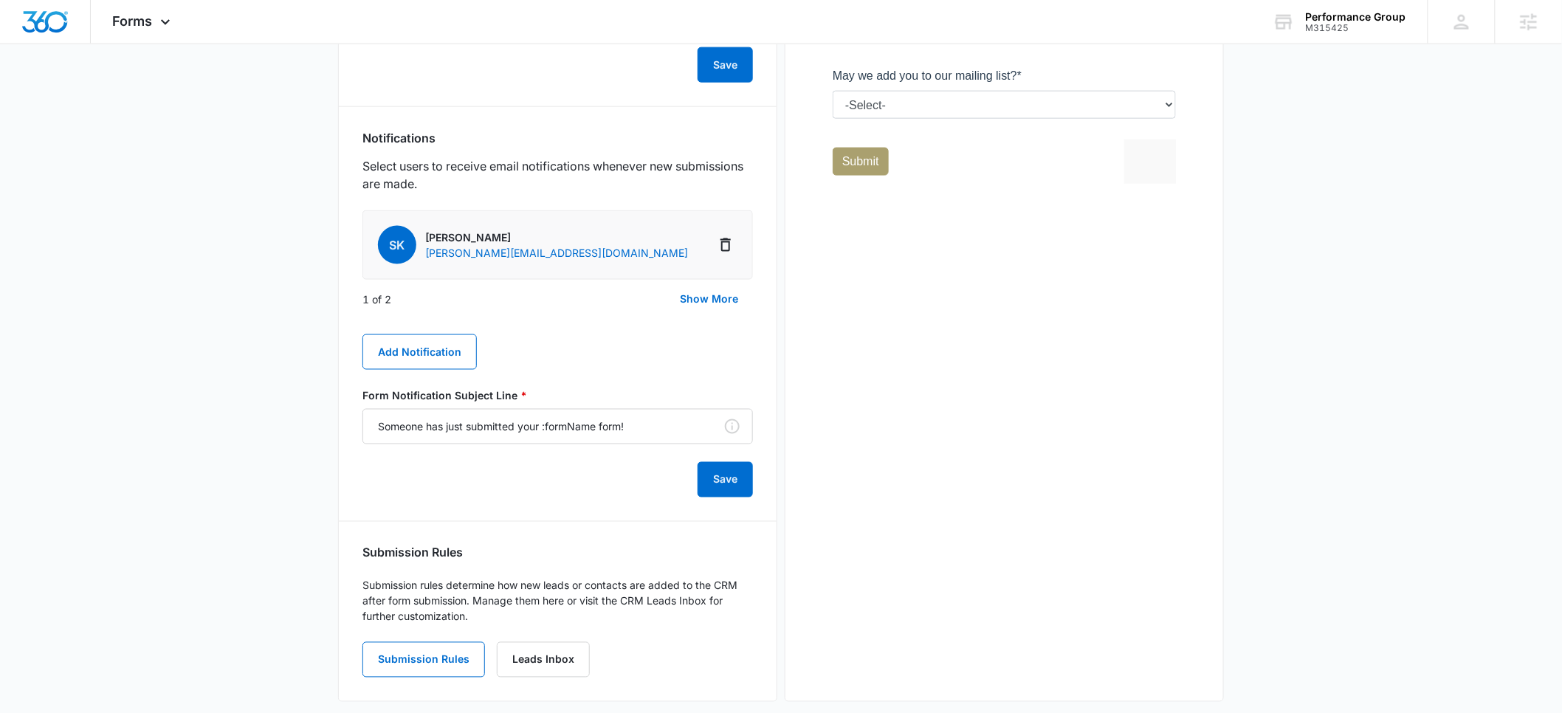
scroll to position [753, 0]
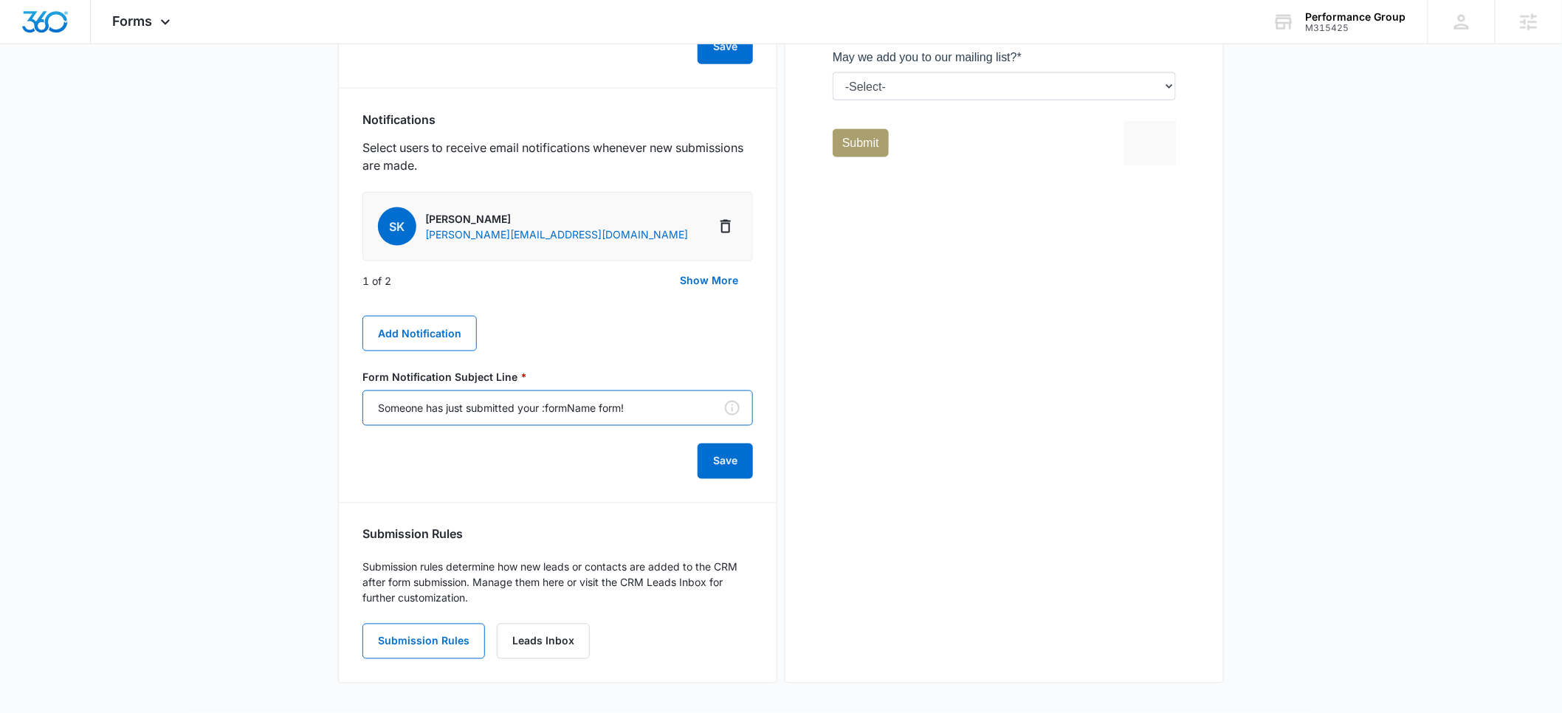
click at [610, 413] on input "Someone has just submitted your :formName form!" at bounding box center [557, 408] width 391 height 35
type input "Someone has just submitted your :formName!"
click at [708, 460] on button "Save" at bounding box center [725, 461] width 55 height 35
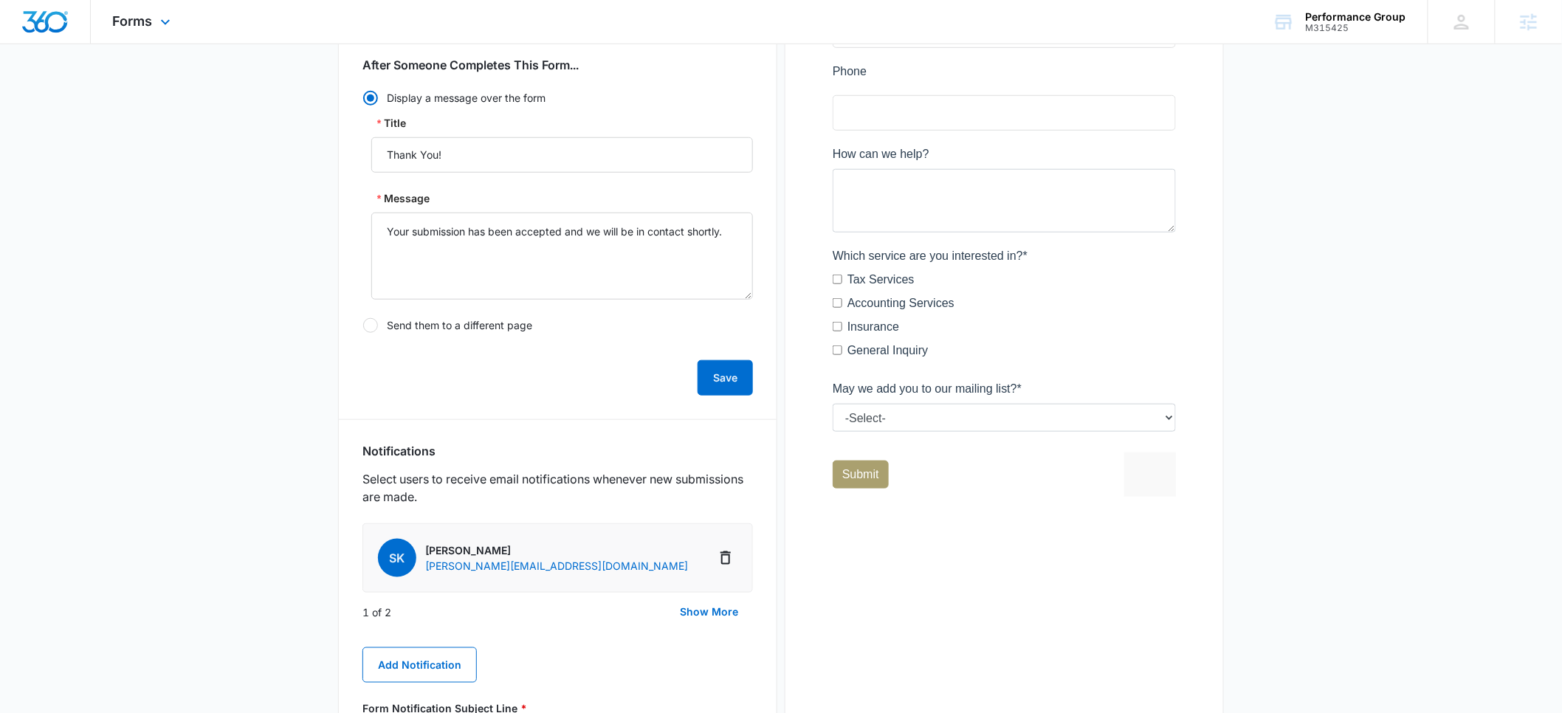
scroll to position [547, 0]
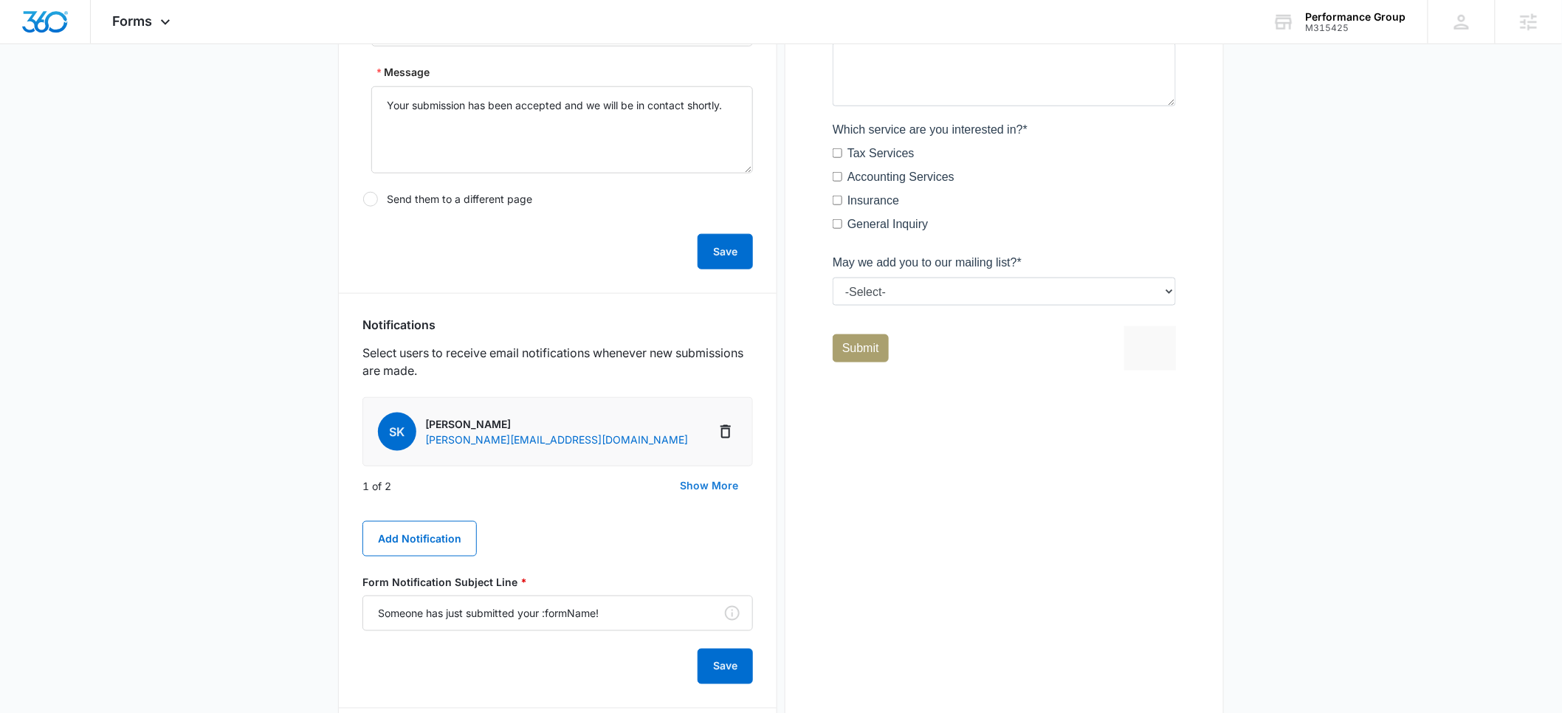
click at [696, 486] on button "Show More" at bounding box center [709, 485] width 88 height 35
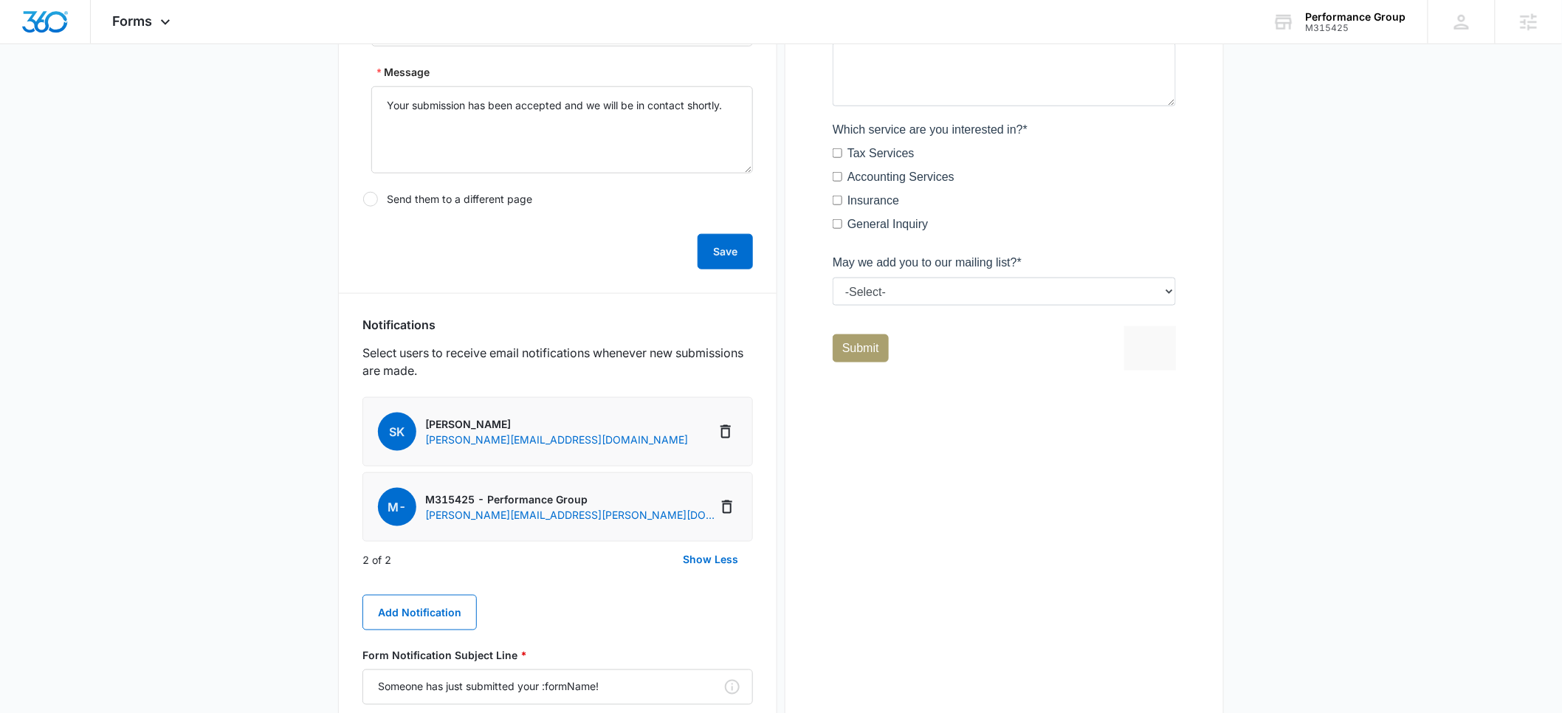
click at [576, 502] on p "M315425 - Performance Group" at bounding box center [570, 500] width 291 height 16
drag, startPoint x: 588, startPoint y: 500, endPoint x: 427, endPoint y: 500, distance: 161.7
click at [427, 500] on li "M- M315425 - Performance Group [PERSON_NAME][EMAIL_ADDRESS][PERSON_NAME][DOMAIN…" at bounding box center [557, 506] width 391 height 69
copy p "M315425 - Performance Group"
